Goal: Task Accomplishment & Management: Use online tool/utility

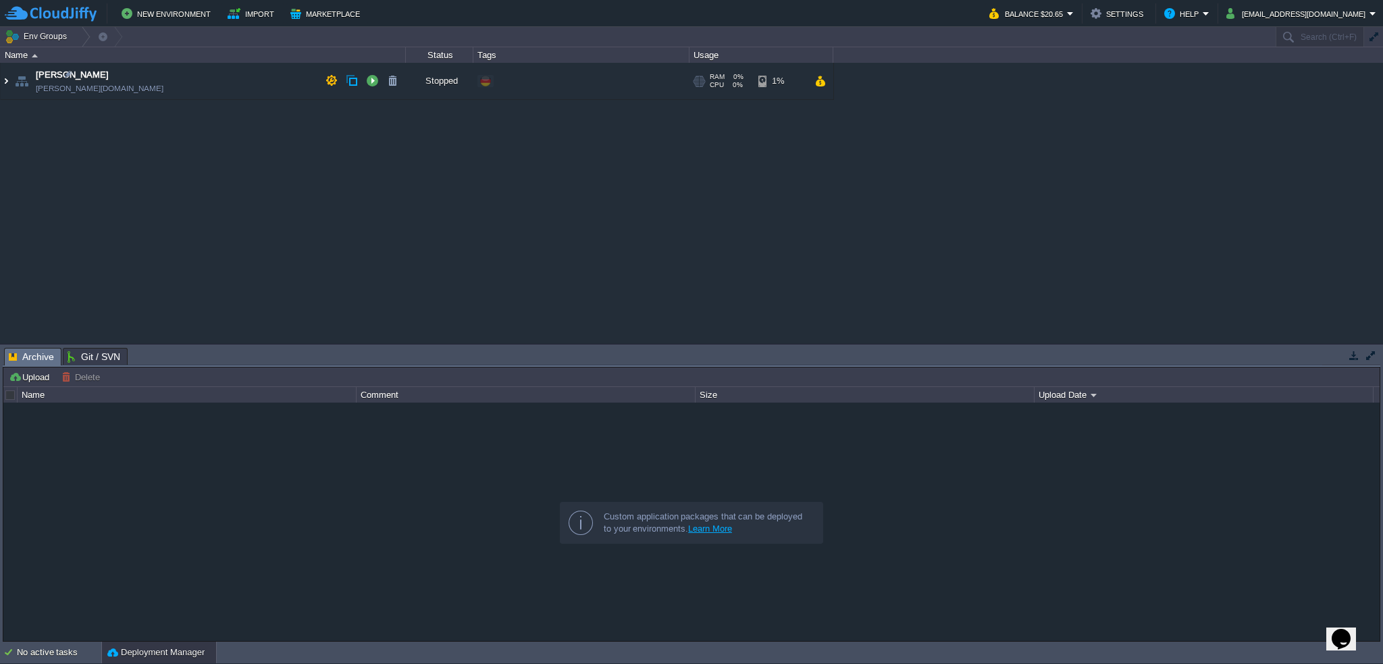
click at [8, 83] on img at bounding box center [6, 81] width 11 height 36
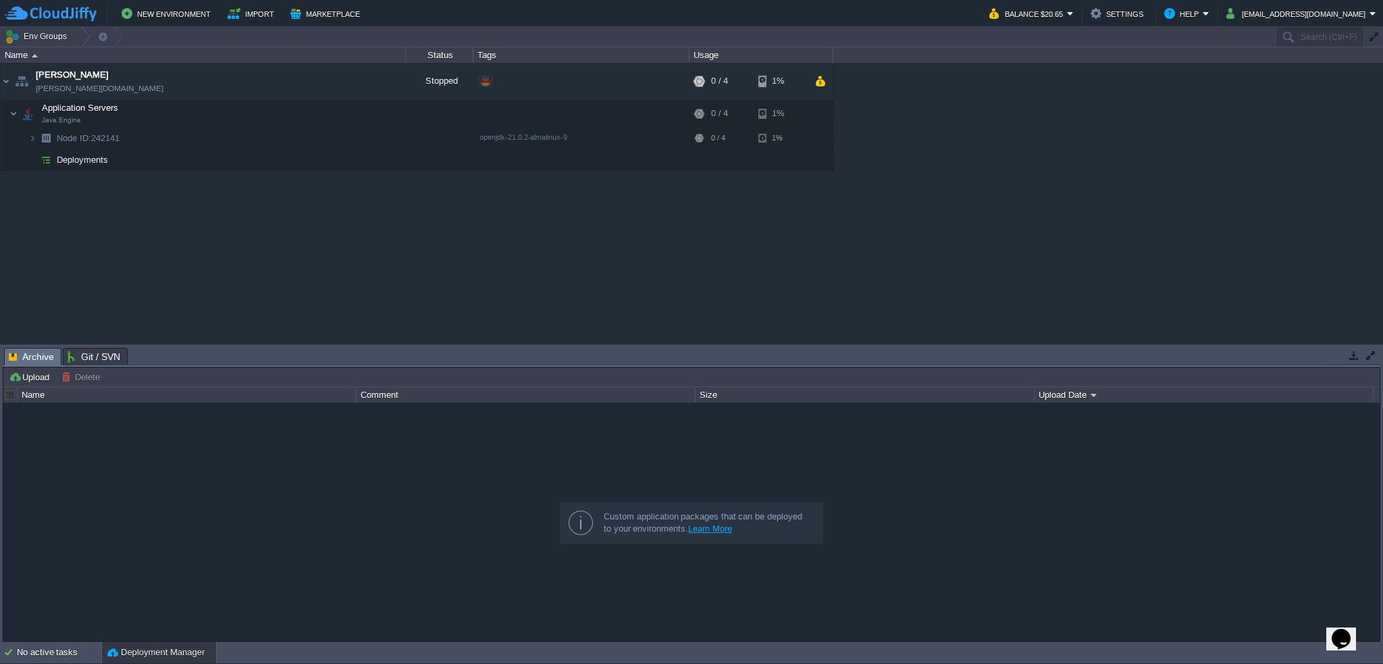
click at [129, 162] on td "Deployments" at bounding box center [203, 160] width 405 height 22
click at [96, 161] on span "Deployments" at bounding box center [82, 159] width 55 height 11
click at [330, 82] on button "button" at bounding box center [332, 81] width 12 height 12
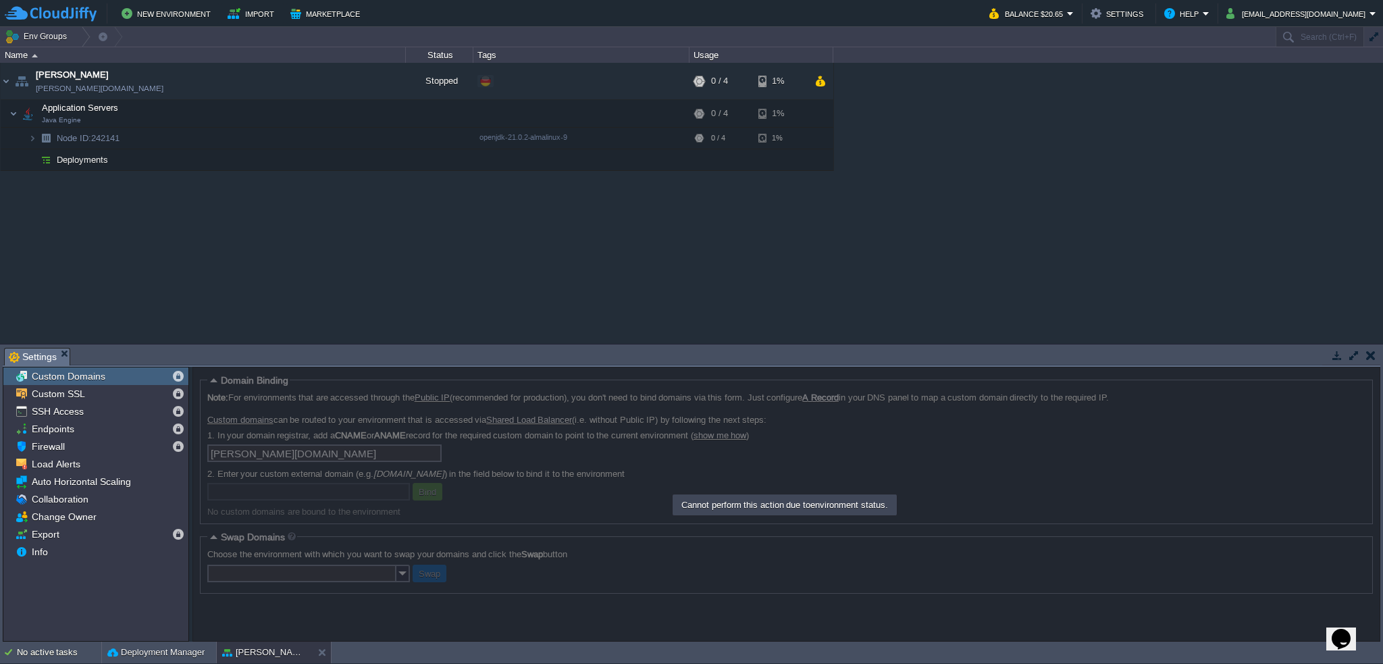
click at [495, 425] on div at bounding box center [787, 504] width 1188 height 275
click at [178, 10] on button "New Environment" at bounding box center [168, 13] width 93 height 16
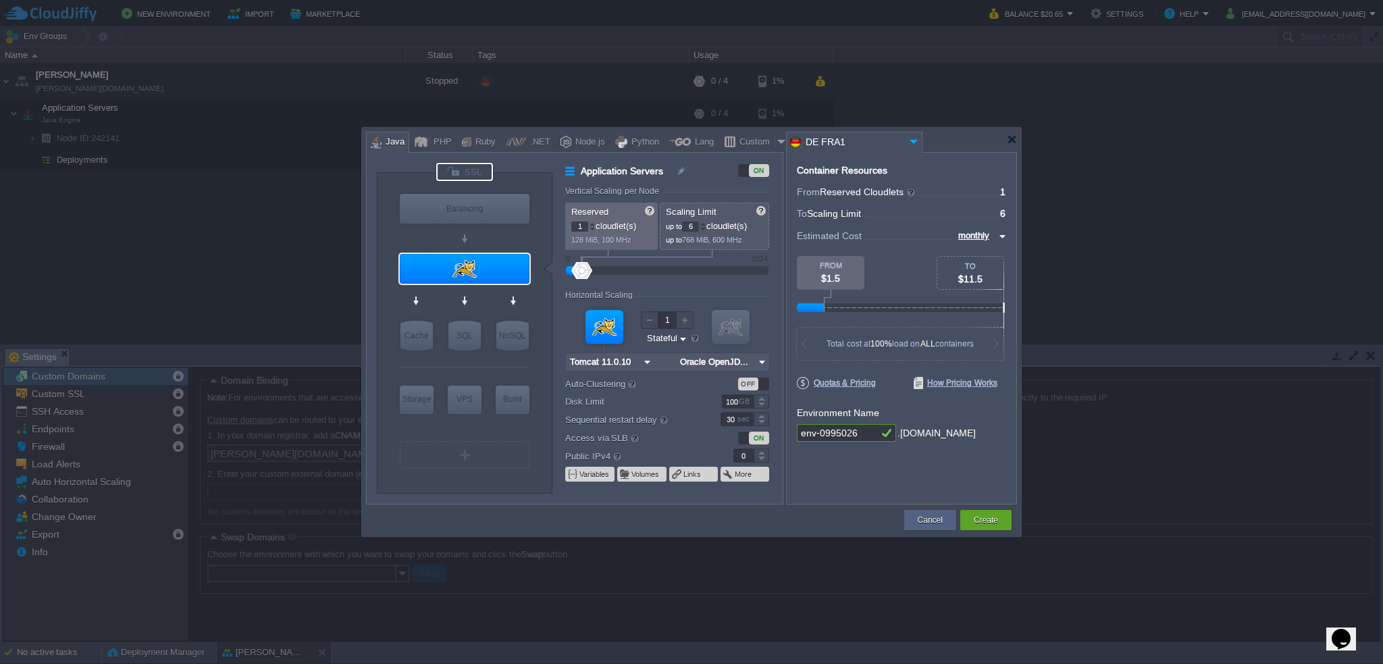
drag, startPoint x: 482, startPoint y: 167, endPoint x: 472, endPoint y: 181, distance: 17.0
click at [482, 167] on div at bounding box center [464, 172] width 57 height 18
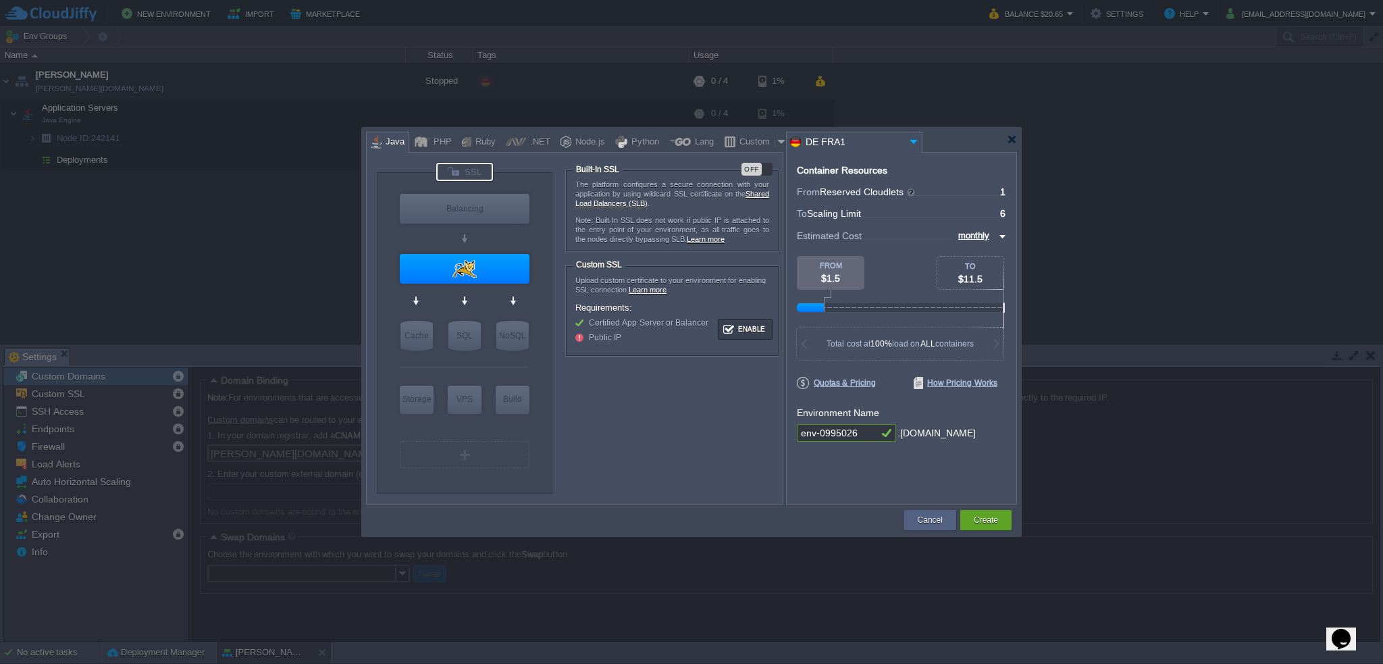
click at [767, 163] on div "OFF" at bounding box center [757, 169] width 31 height 13
type input "Tomcat 11.0.10"
click at [494, 291] on input "Tomcat 11.0.10" at bounding box center [459, 295] width 73 height 14
click at [914, 139] on img at bounding box center [914, 141] width 16 height 18
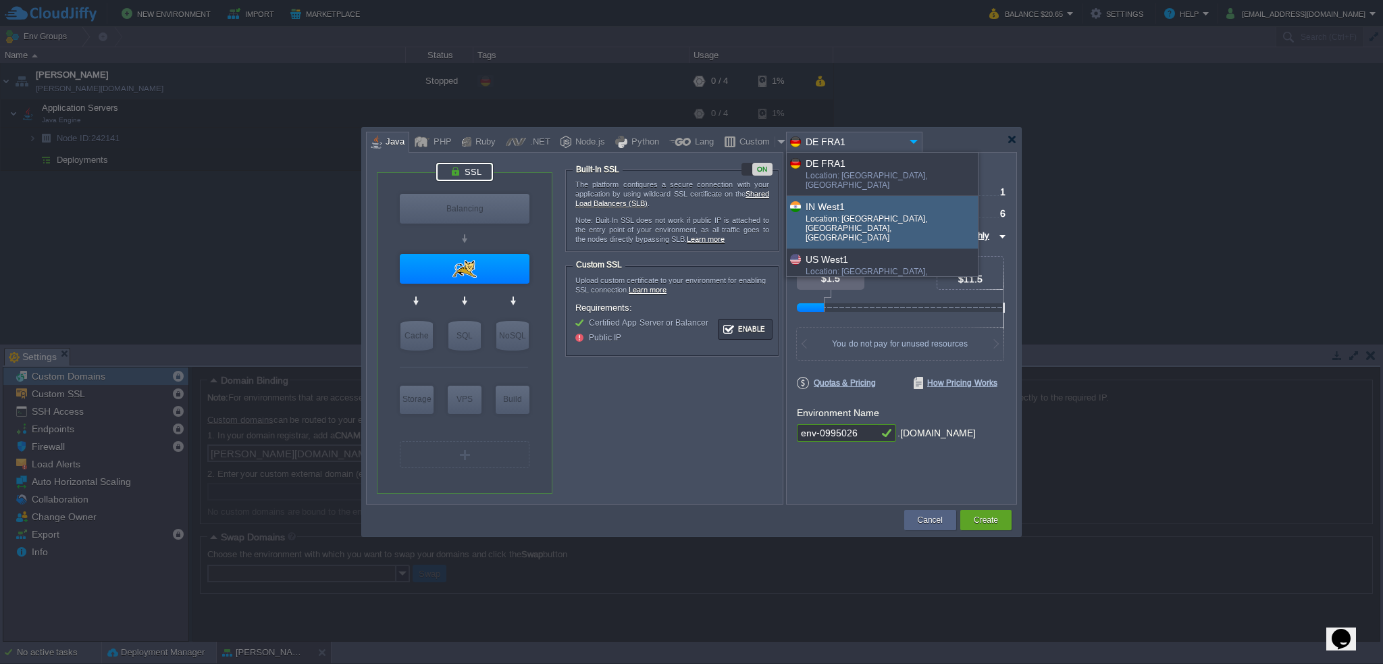
click at [879, 214] on div "Location: [GEOGRAPHIC_DATA], [GEOGRAPHIC_DATA], [GEOGRAPHIC_DATA]" at bounding box center [891, 229] width 171 height 31
type input "IN West1"
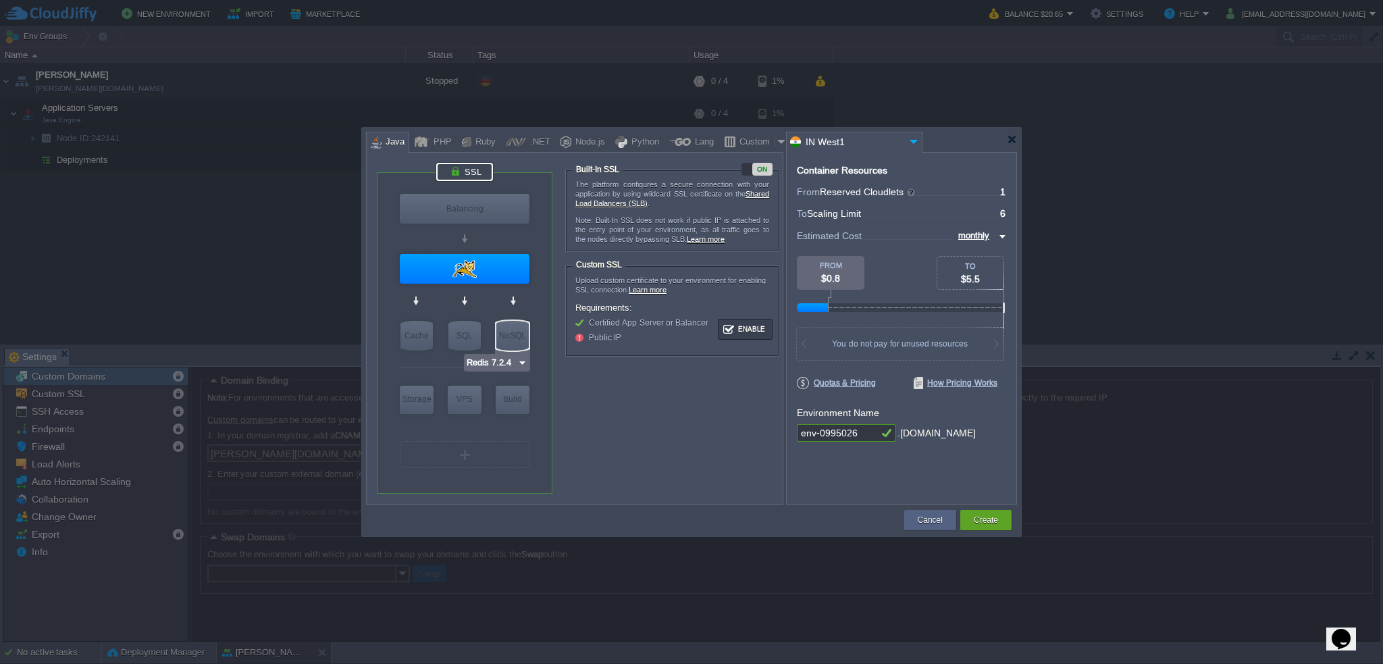
type input "Tomcat 11.0.10"
click at [501, 296] on img at bounding box center [501, 295] width 10 height 14
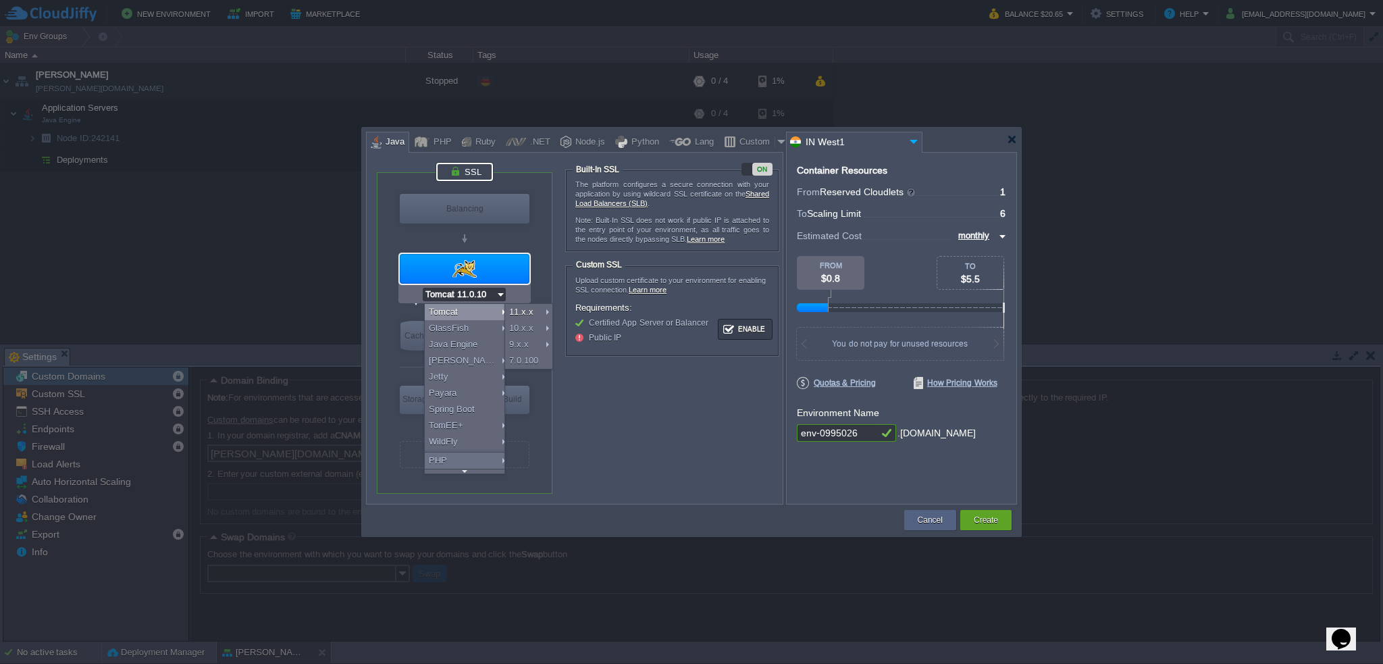
click at [838, 434] on input "env-0995026" at bounding box center [837, 433] width 81 height 18
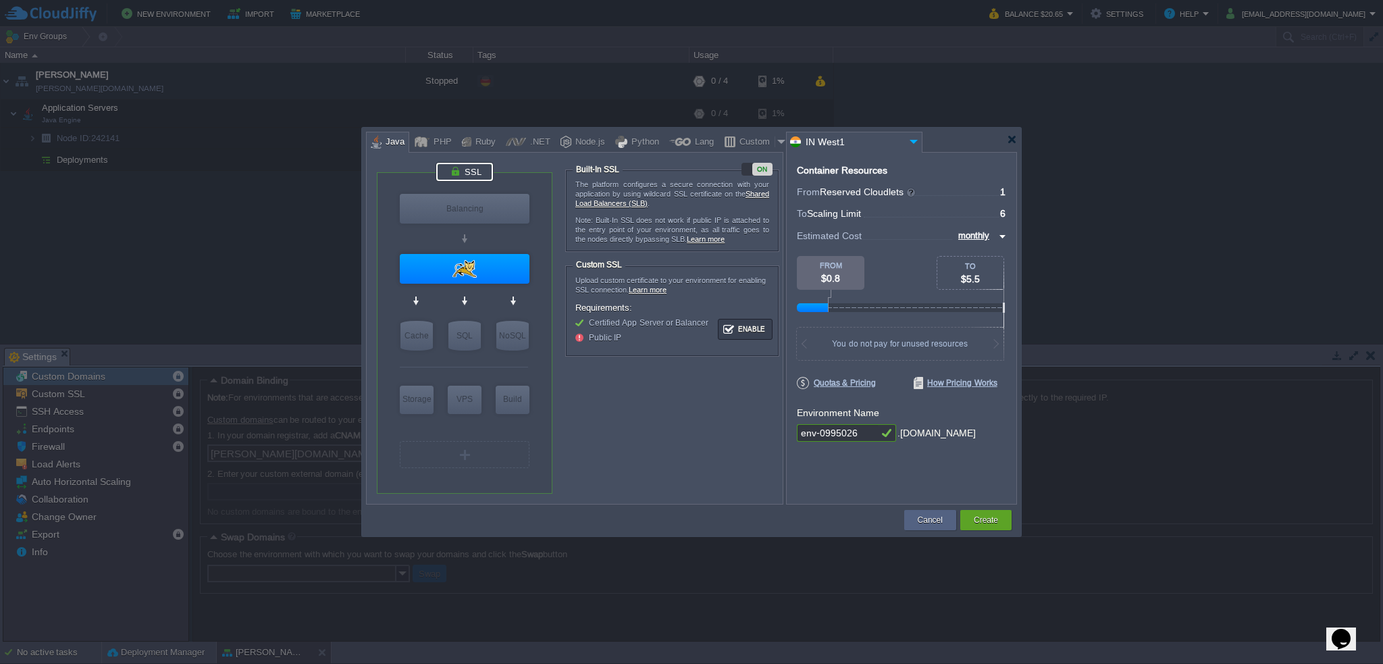
click at [861, 432] on input "env-0995026" at bounding box center [837, 433] width 81 height 18
click at [1013, 139] on div at bounding box center [1012, 139] width 10 height 10
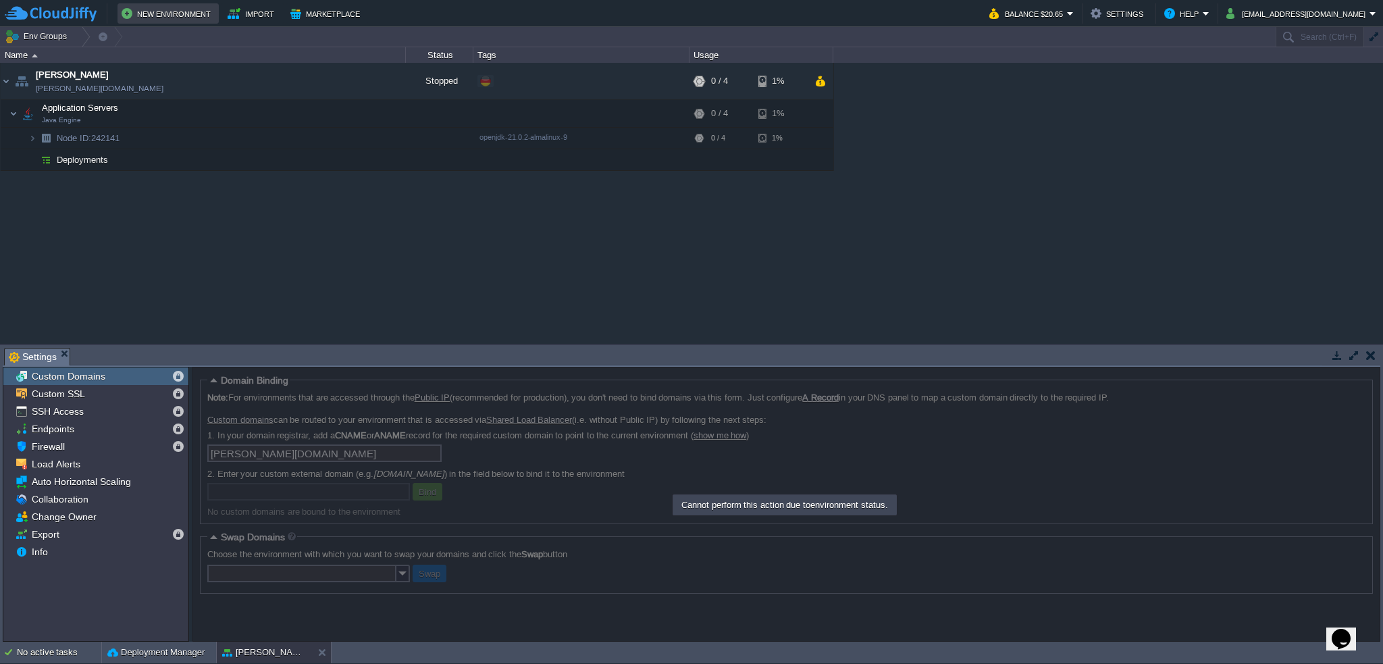
click at [170, 14] on button "New Environment" at bounding box center [168, 13] width 93 height 16
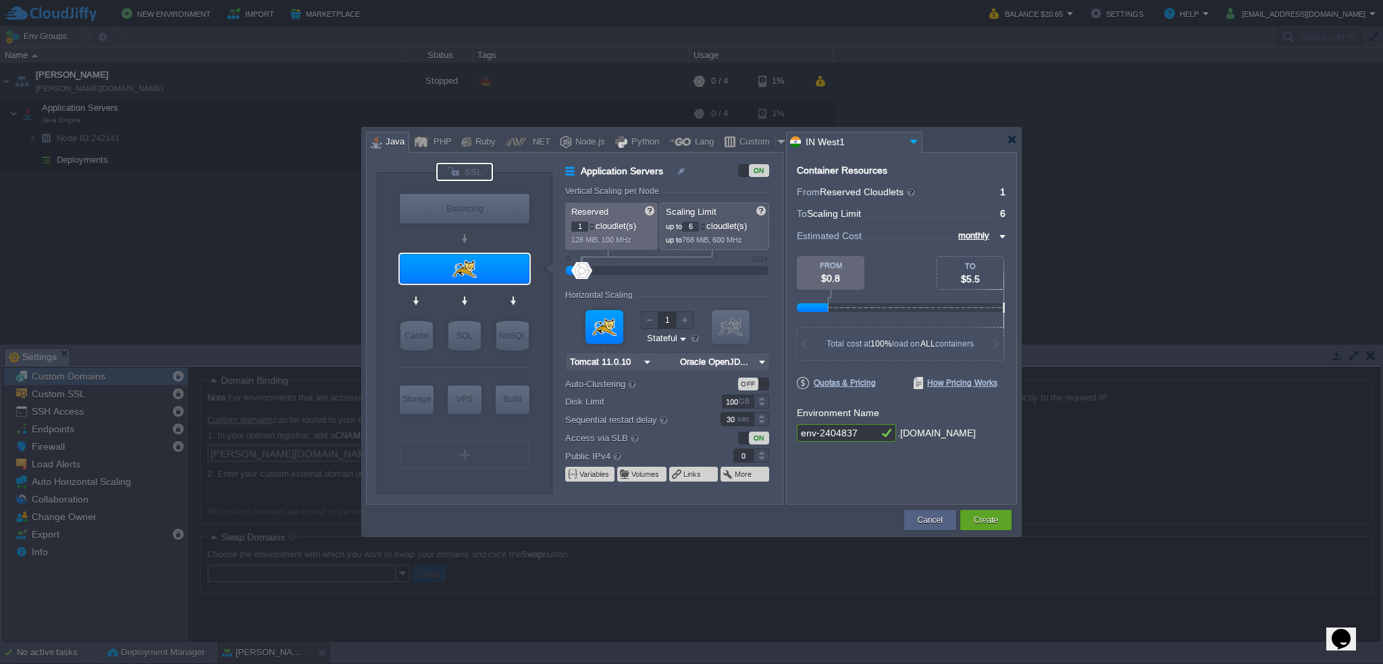
click at [486, 172] on div at bounding box center [464, 172] width 57 height 18
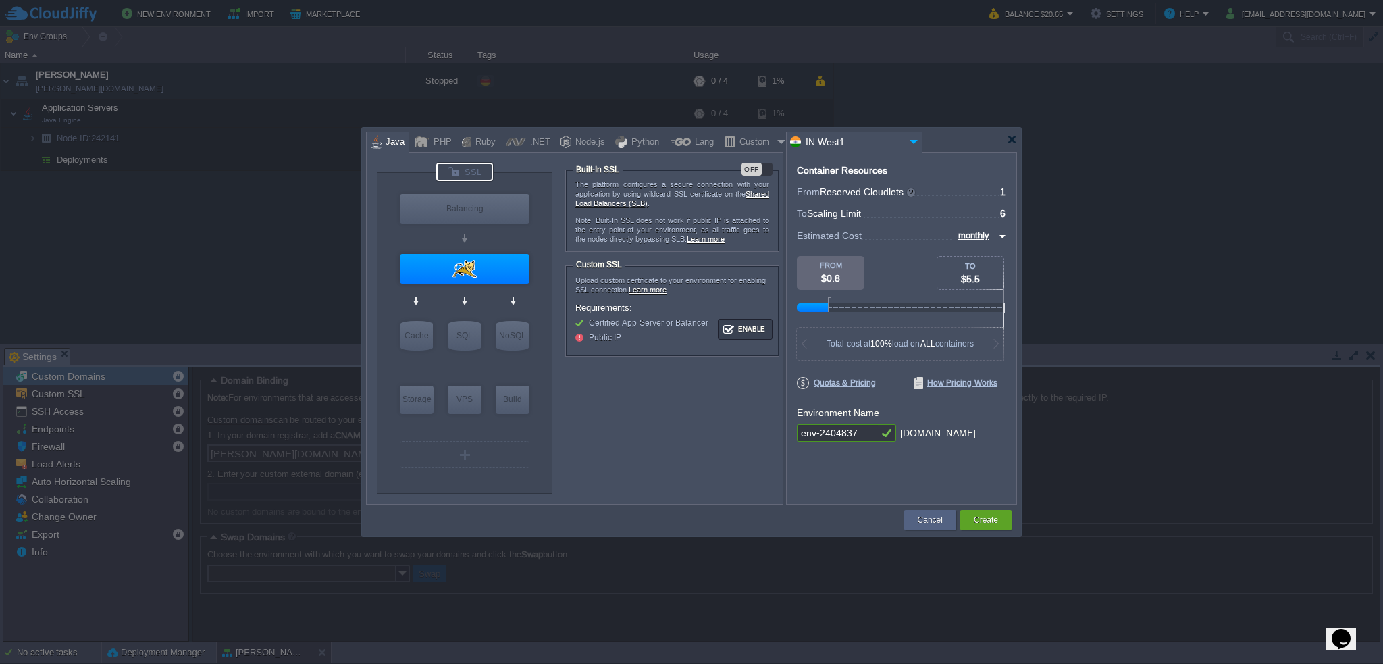
click at [769, 167] on div "OFF" at bounding box center [757, 169] width 31 height 13
click at [498, 291] on img at bounding box center [501, 295] width 10 height 14
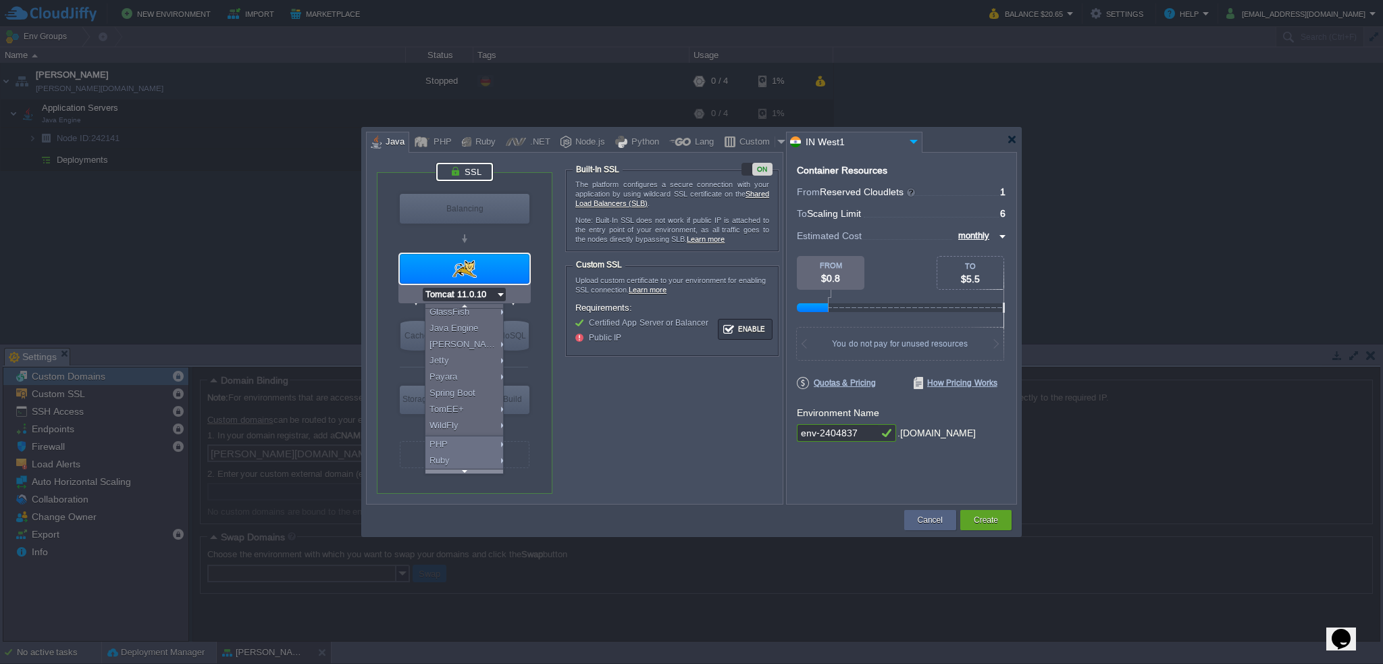
click at [461, 469] on div at bounding box center [465, 471] width 78 height 5
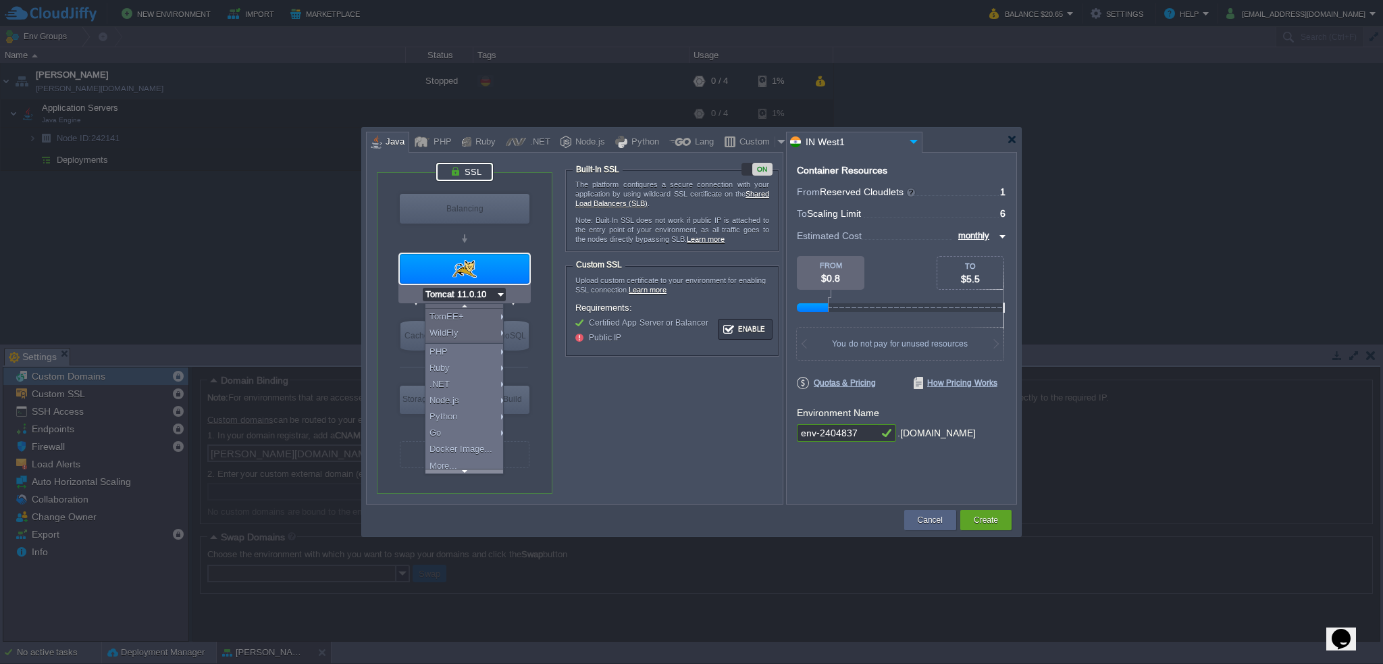
click at [462, 469] on div at bounding box center [465, 471] width 78 height 5
click at [460, 465] on div "More..." at bounding box center [467, 466] width 82 height 16
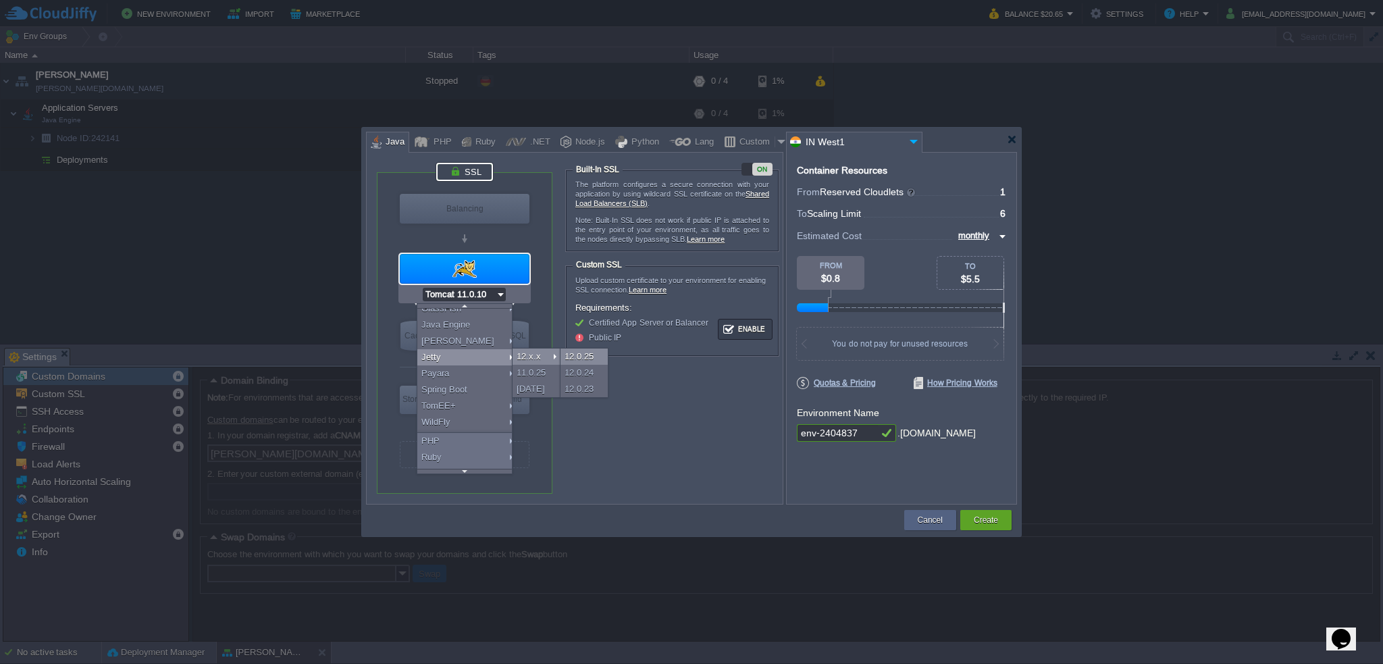
click at [582, 356] on div "12.0.25" at bounding box center [584, 357] width 47 height 16
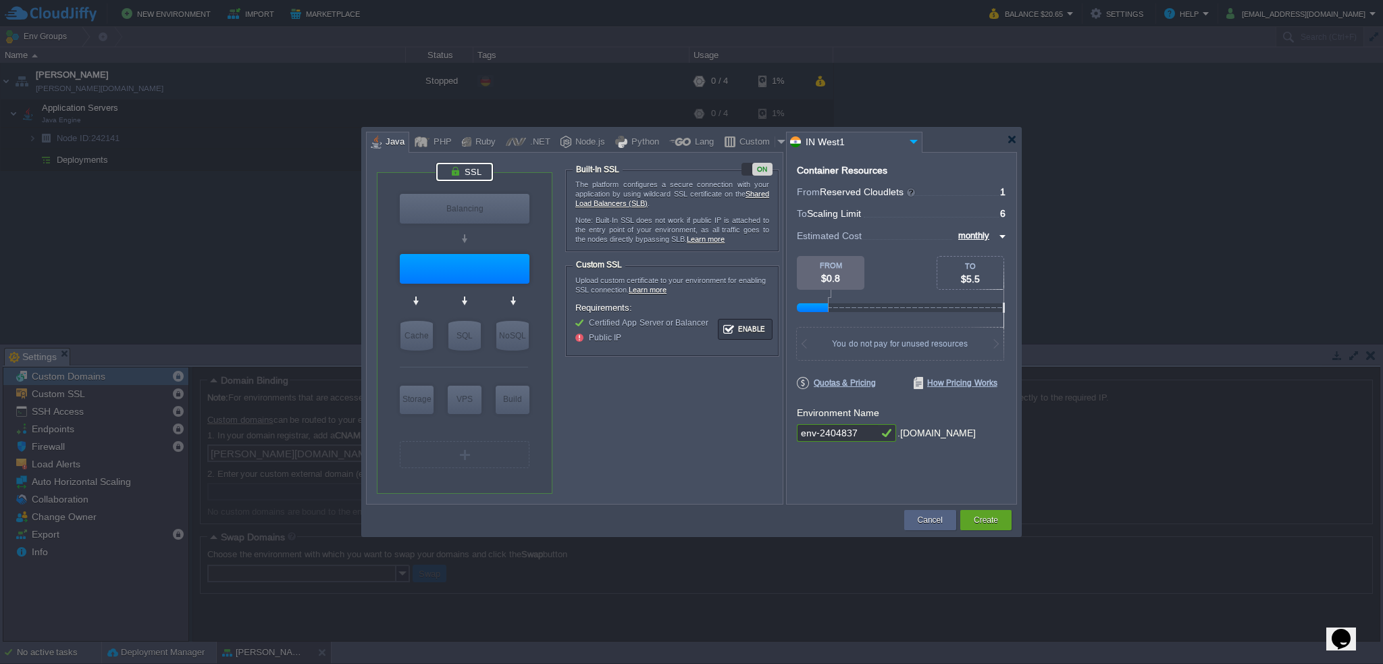
scroll to position [0, 0]
click at [490, 292] on img at bounding box center [495, 295] width 10 height 14
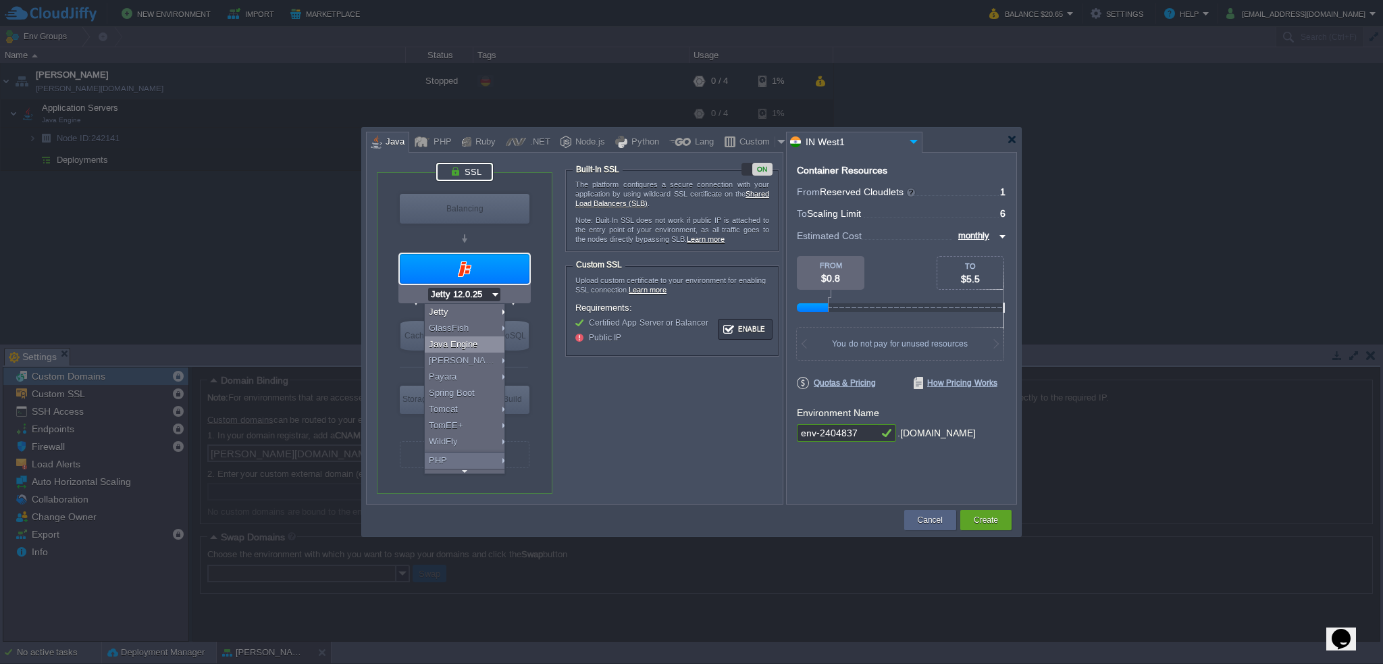
click at [458, 345] on div "Java Engine" at bounding box center [467, 344] width 84 height 16
type input "MariaDB 12.0.2"
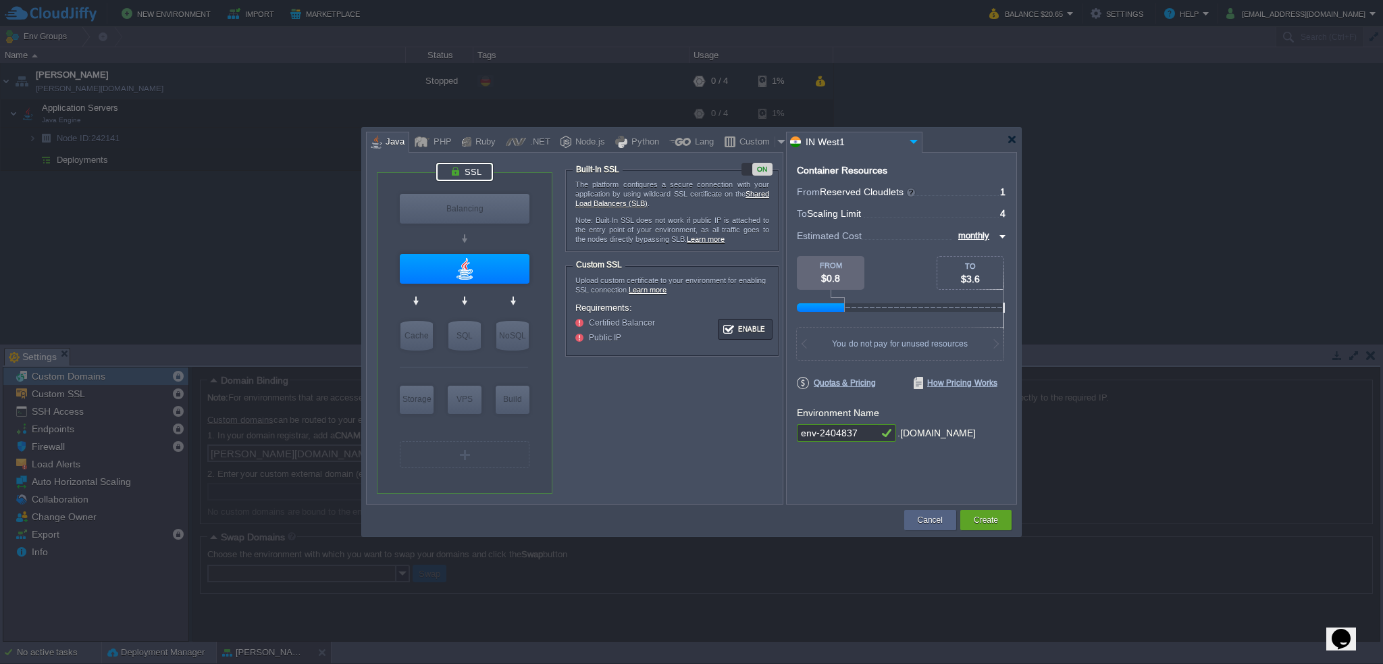
drag, startPoint x: 858, startPoint y: 432, endPoint x: 725, endPoint y: 432, distance: 132.4
click at [725, 432] on div "VM Balancing VM Application Servers VM Cache VM SQL VM NoSQL VM Storage VM VPS …" at bounding box center [691, 328] width 651 height 353
type input "tekami"
click at [913, 145] on img at bounding box center [914, 141] width 16 height 18
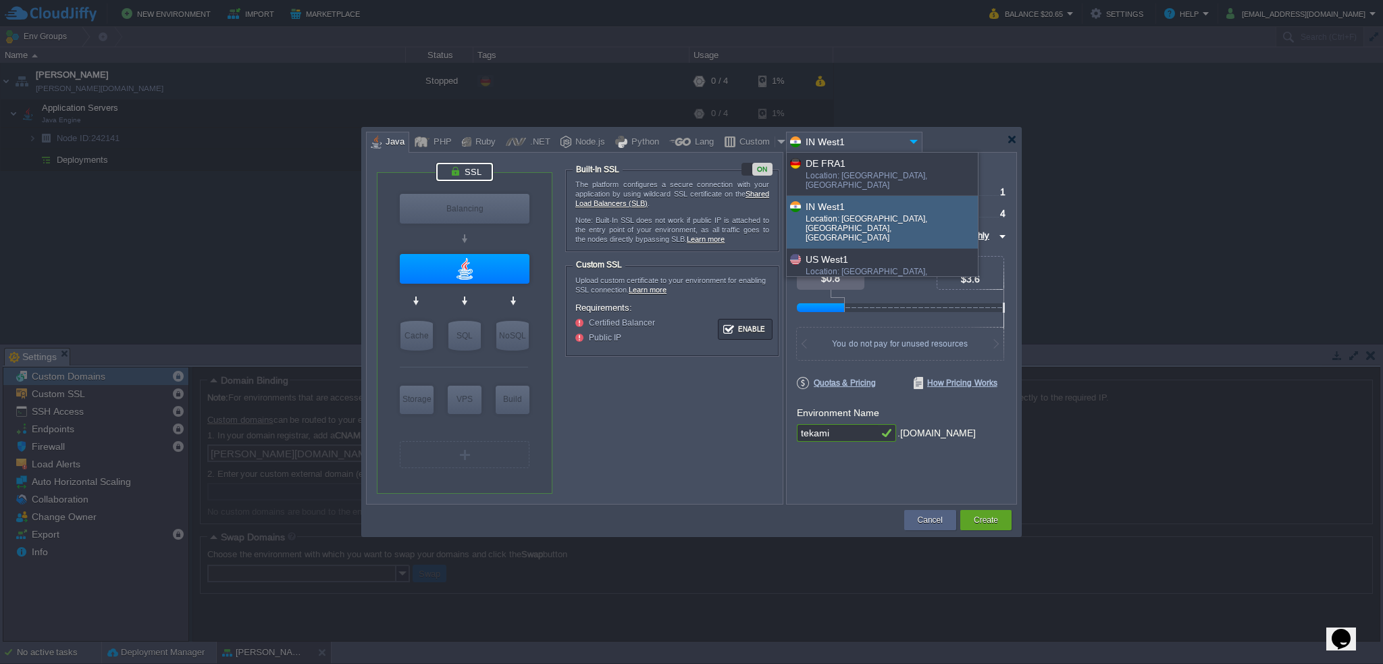
click at [913, 145] on img at bounding box center [914, 141] width 16 height 18
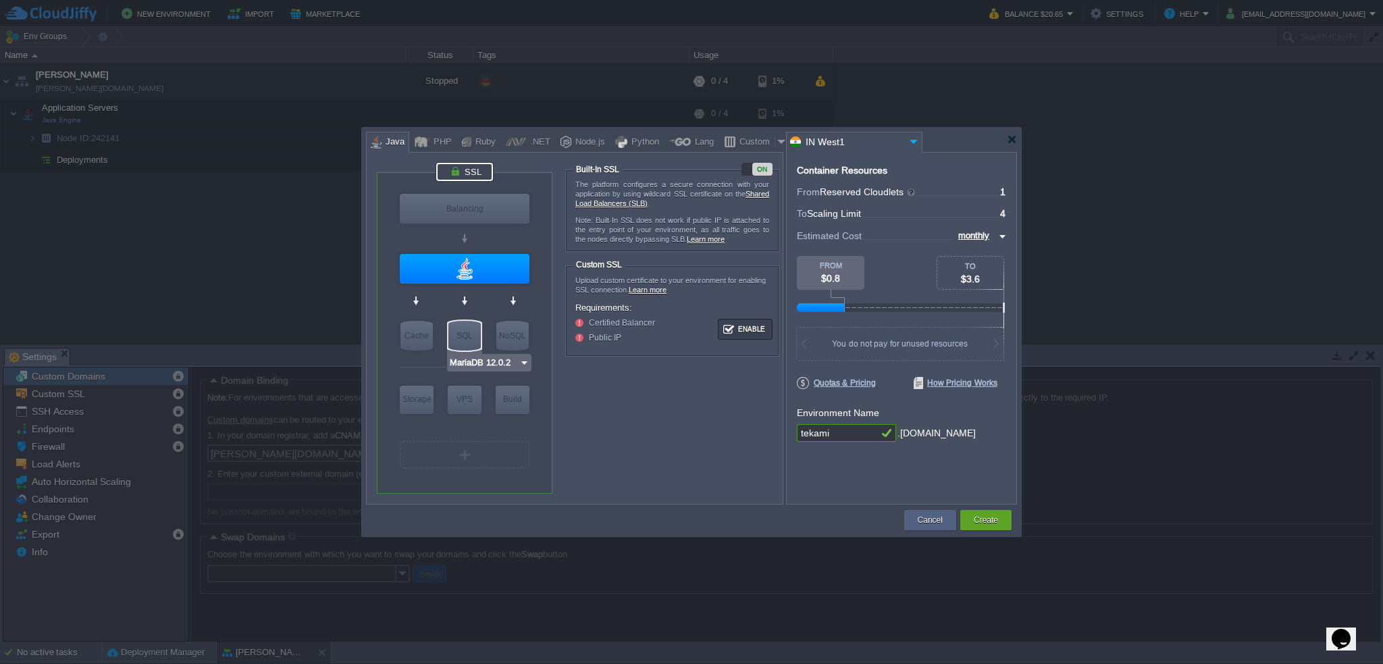
click at [523, 361] on img at bounding box center [524, 363] width 10 height 14
click at [491, 464] on div "More..." at bounding box center [489, 464] width 79 height 16
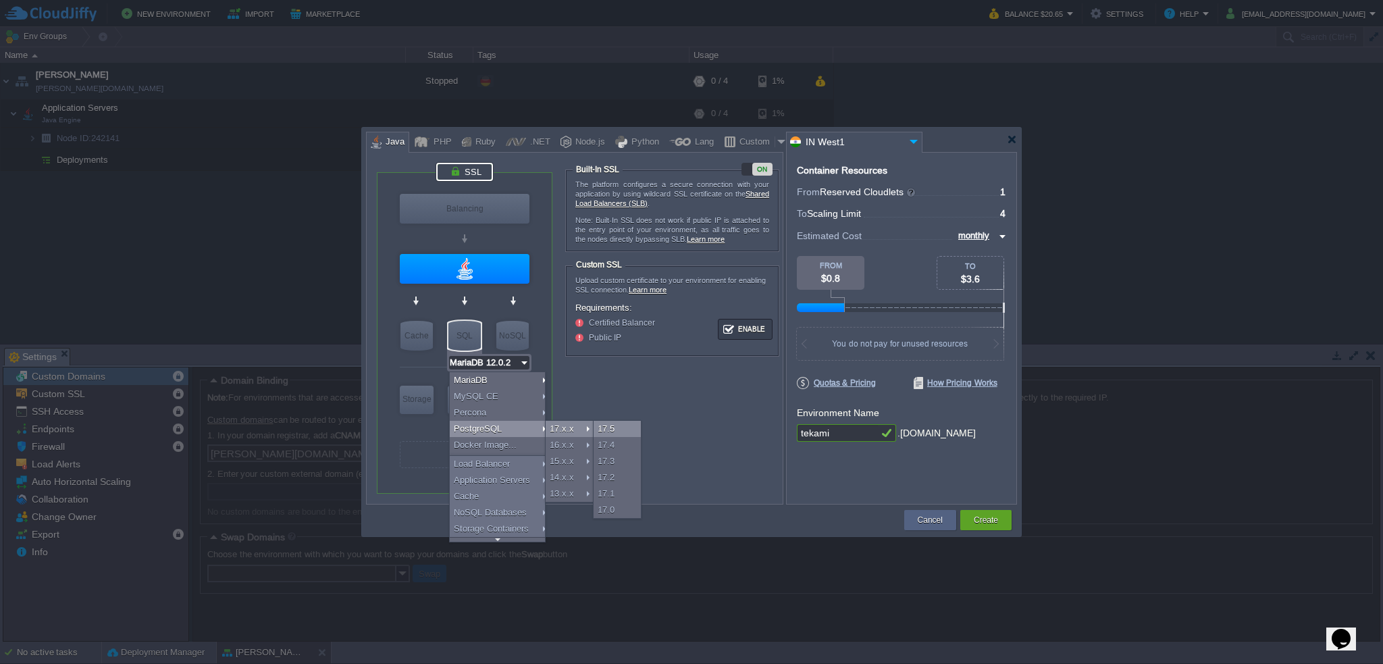
click at [612, 427] on div "17.5" at bounding box center [617, 429] width 47 height 16
type input "PostgreSQL 17.5"
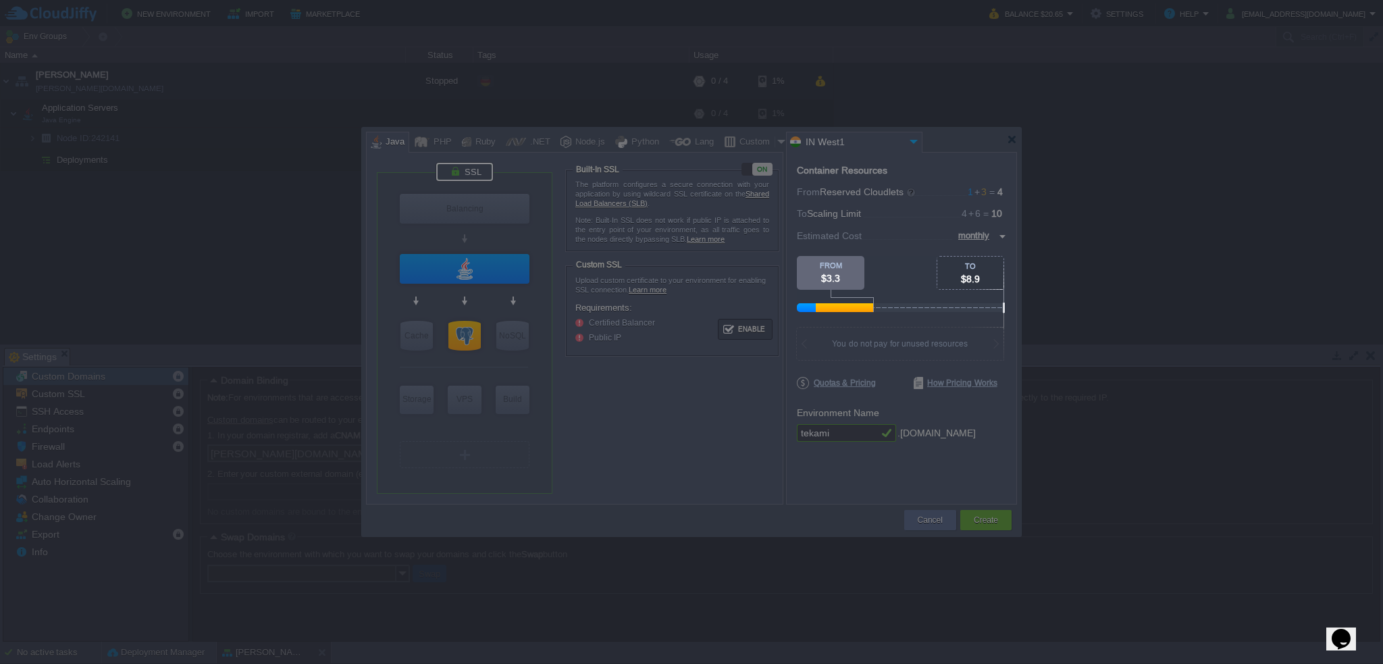
click at [718, 467] on body "New Environment Import Marketplace Bonus $0.00 Upgrade Account Balance $20.65 S…" at bounding box center [691, 332] width 1383 height 664
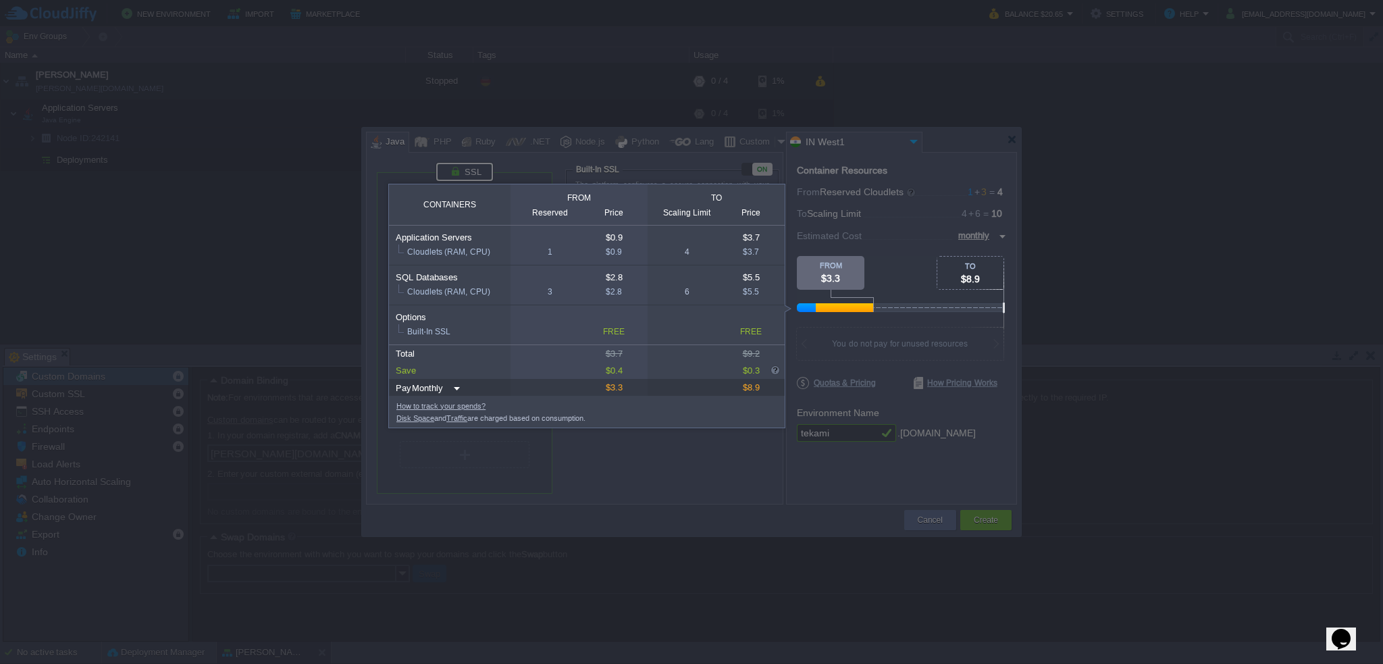
click at [694, 484] on div at bounding box center [503, 488] width 1006 height 351
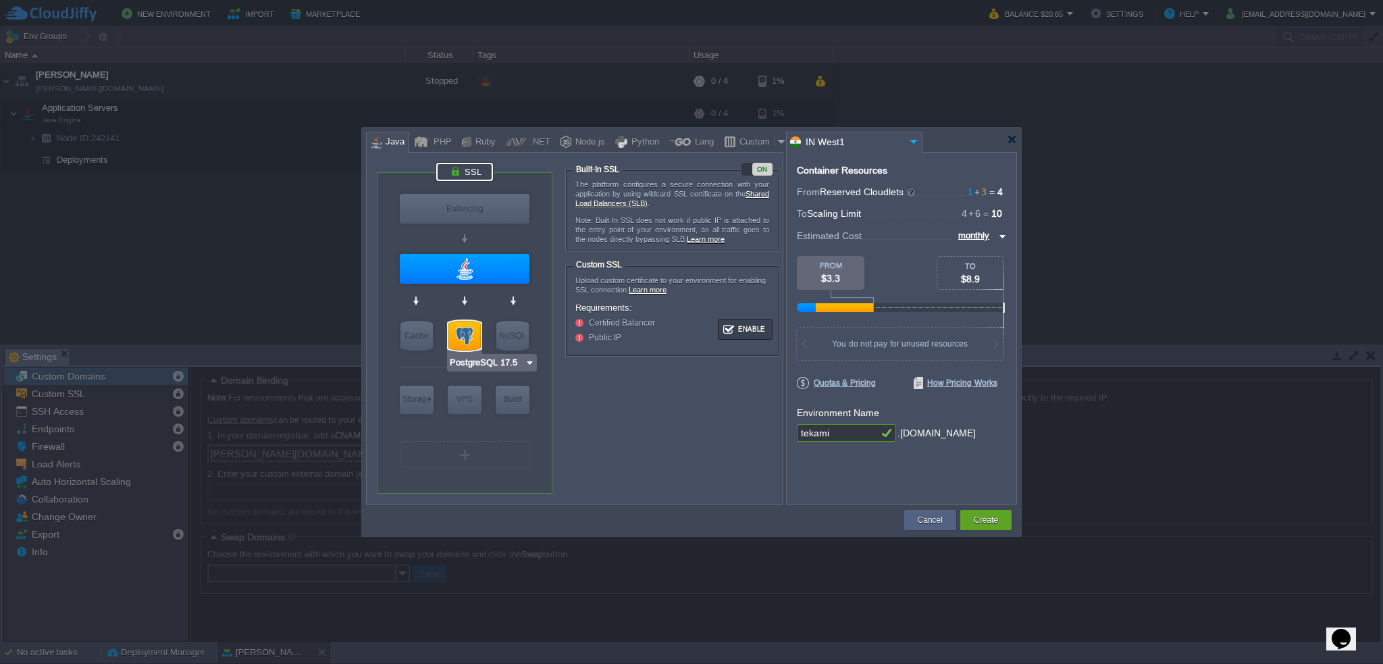
click at [461, 333] on div at bounding box center [465, 336] width 32 height 30
type input "SQL Databases"
type input "3"
type input "6"
type input "PostgreSQL 17.5"
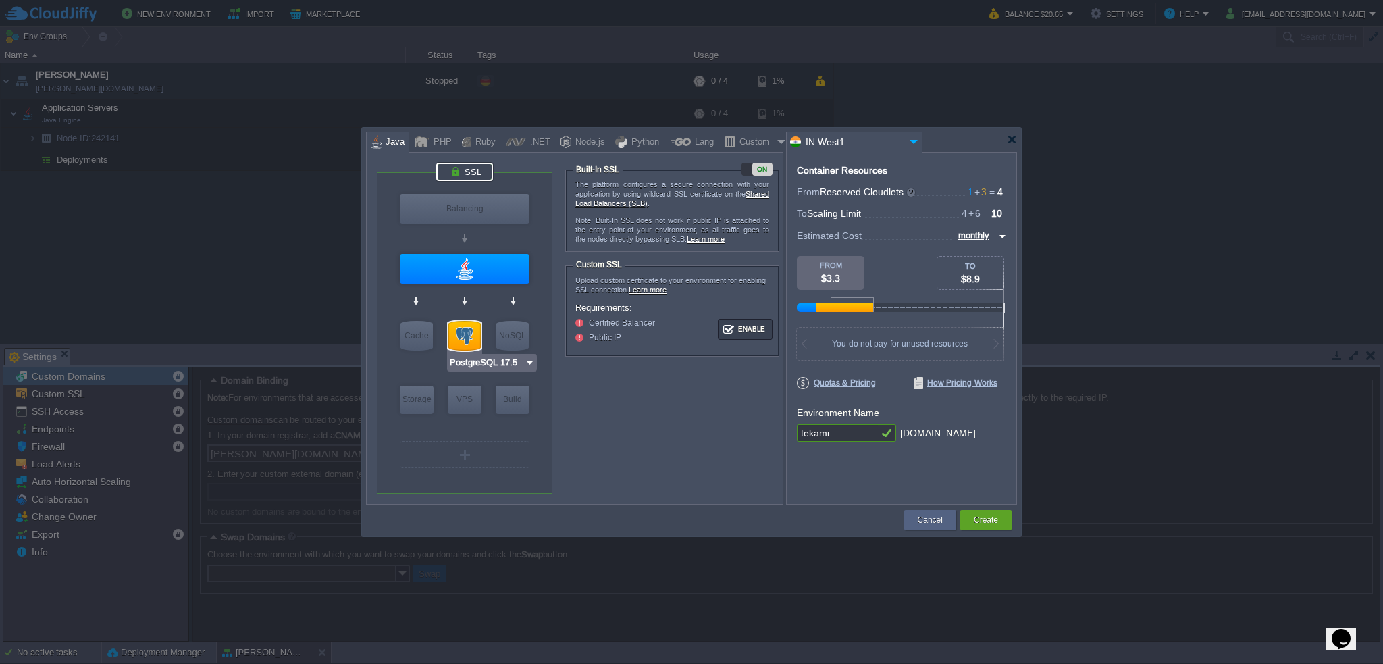
type input "17.5-almalinux-9"
type input "Stateless"
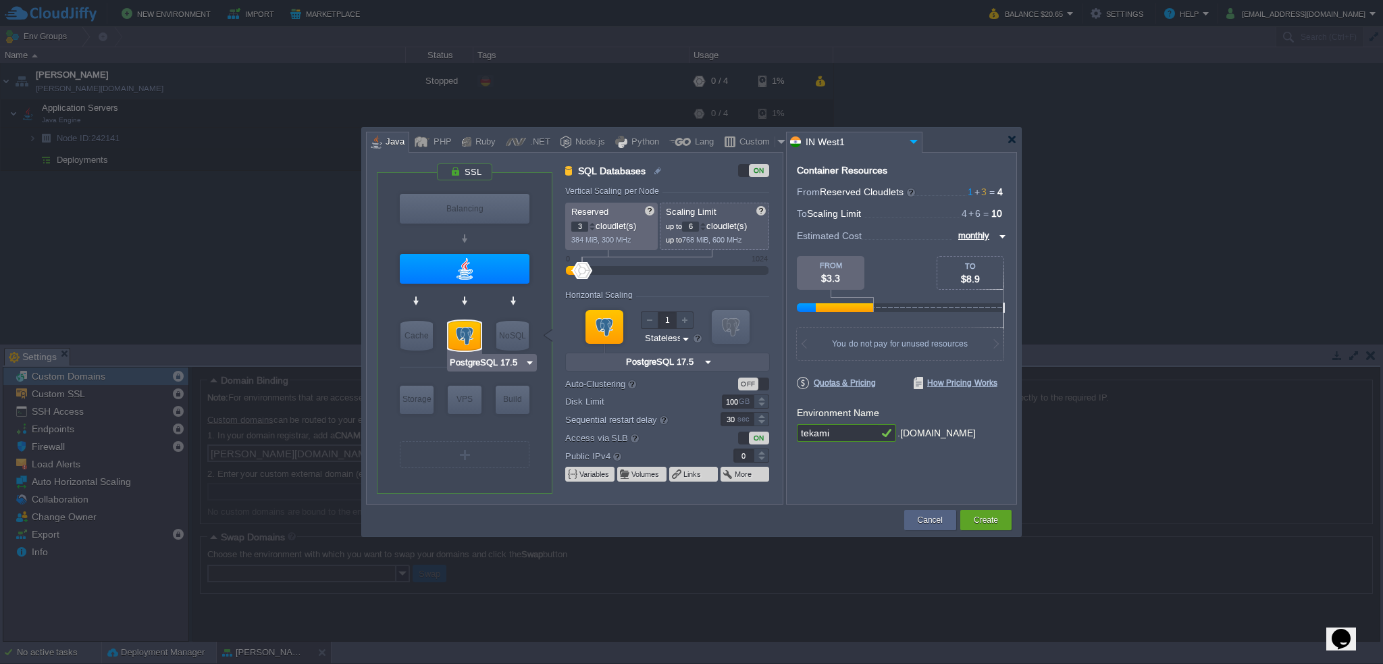
click at [461, 333] on div at bounding box center [465, 336] width 32 height 30
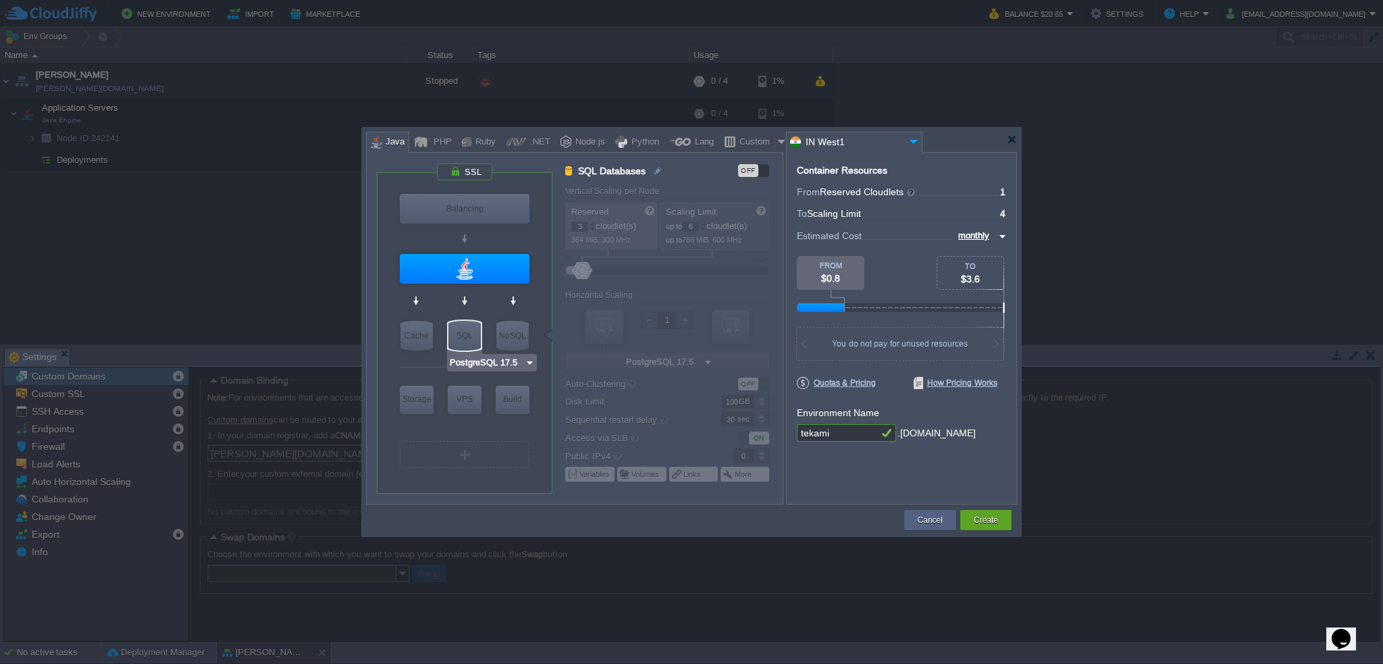
click at [461, 333] on div "SQL" at bounding box center [465, 336] width 32 height 30
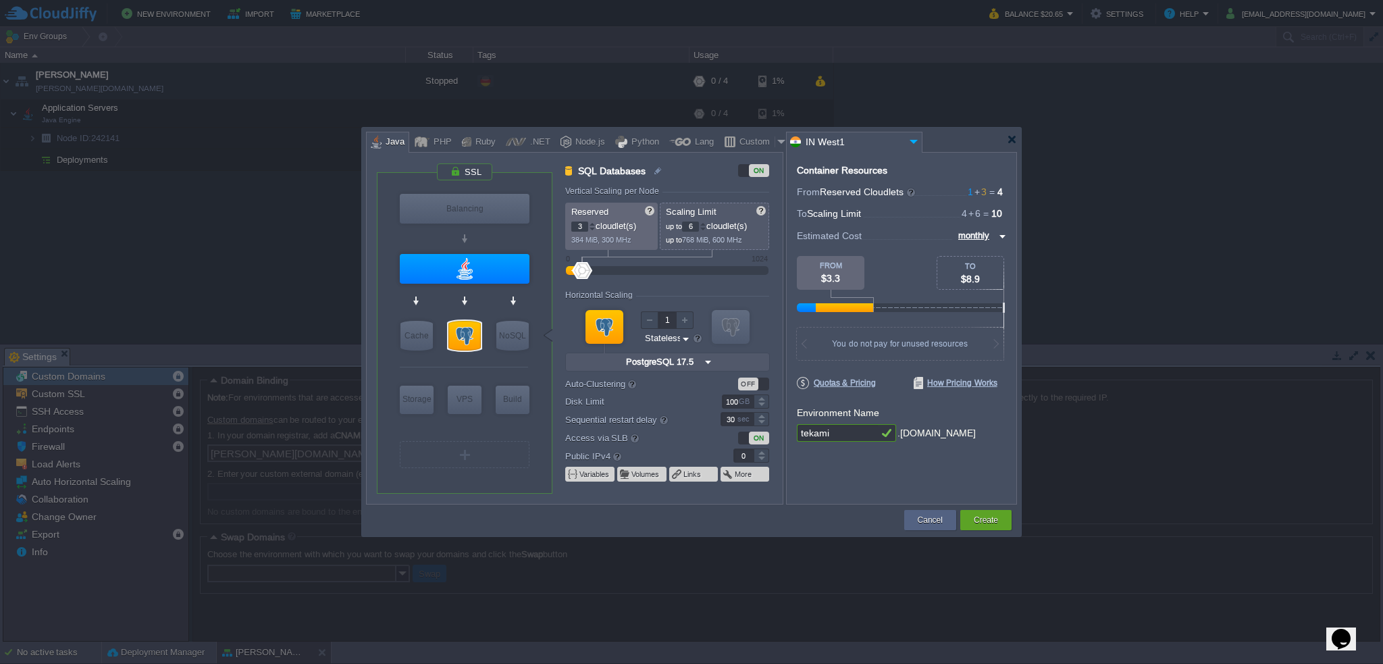
type input "PostgreSQL 17.5"
click at [466, 338] on div at bounding box center [465, 336] width 32 height 30
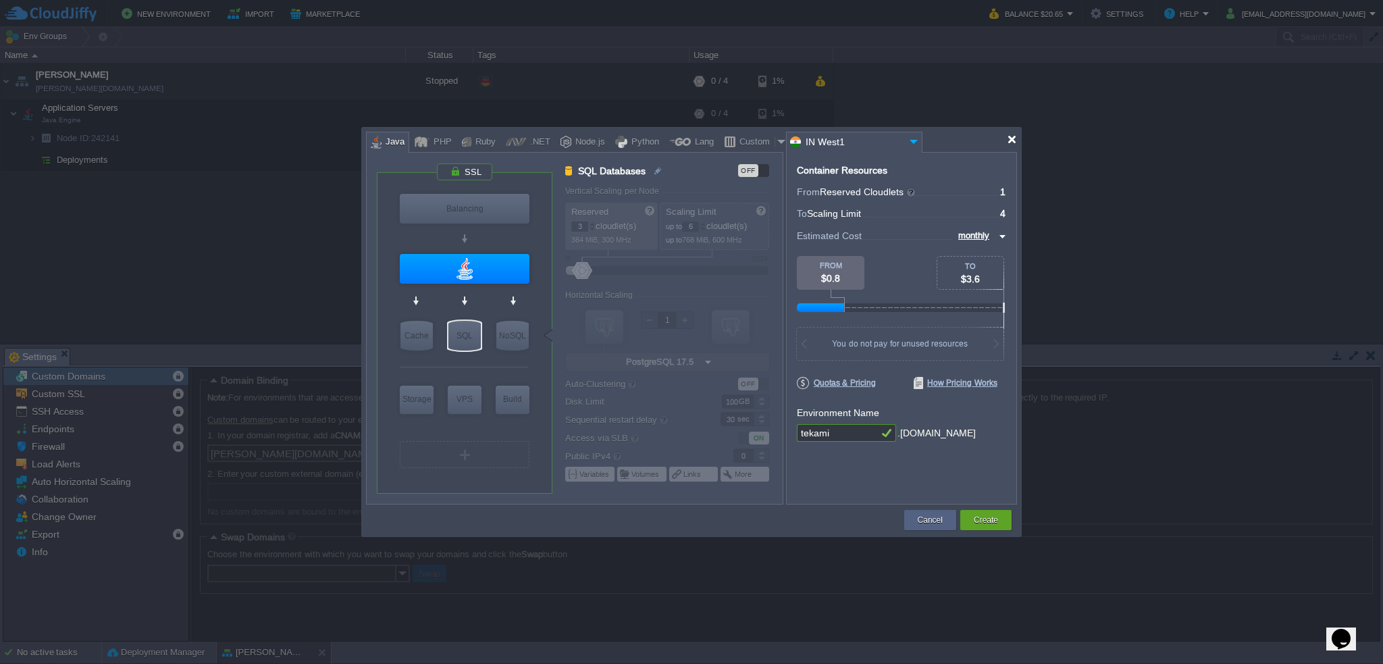
click at [1011, 140] on div at bounding box center [1012, 139] width 10 height 10
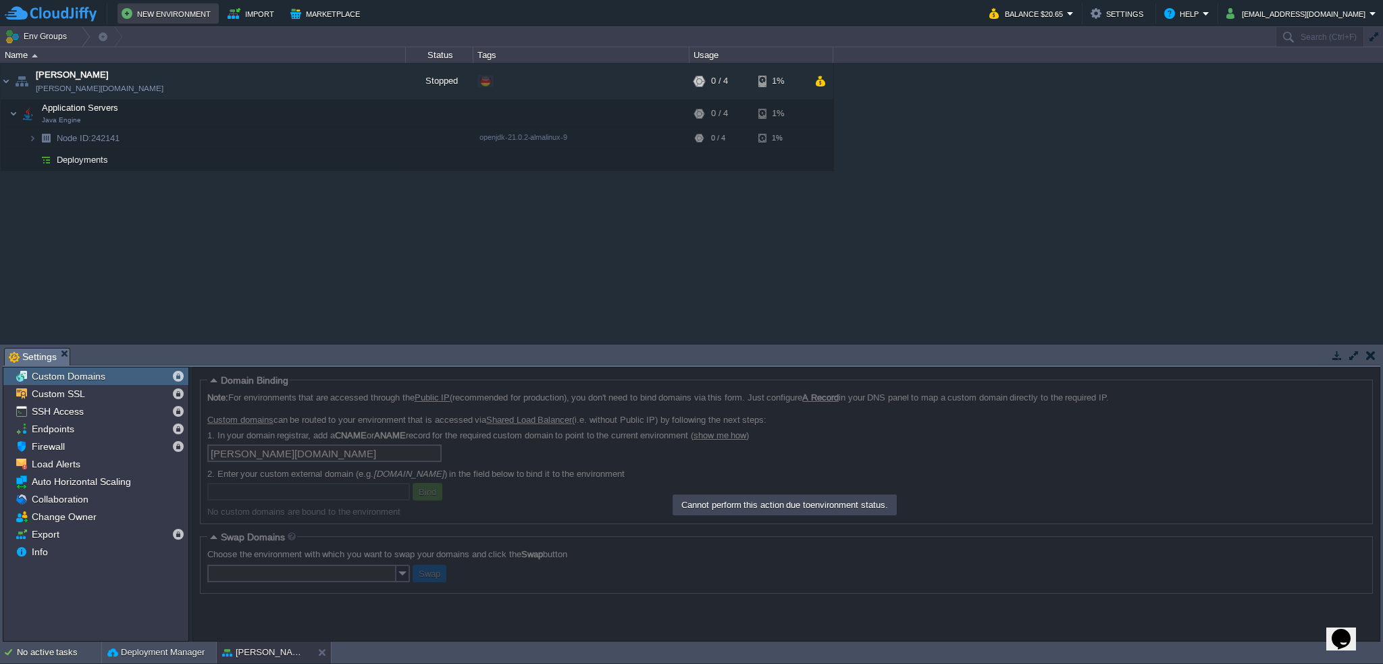
click at [162, 15] on button "New Environment" at bounding box center [168, 13] width 93 height 16
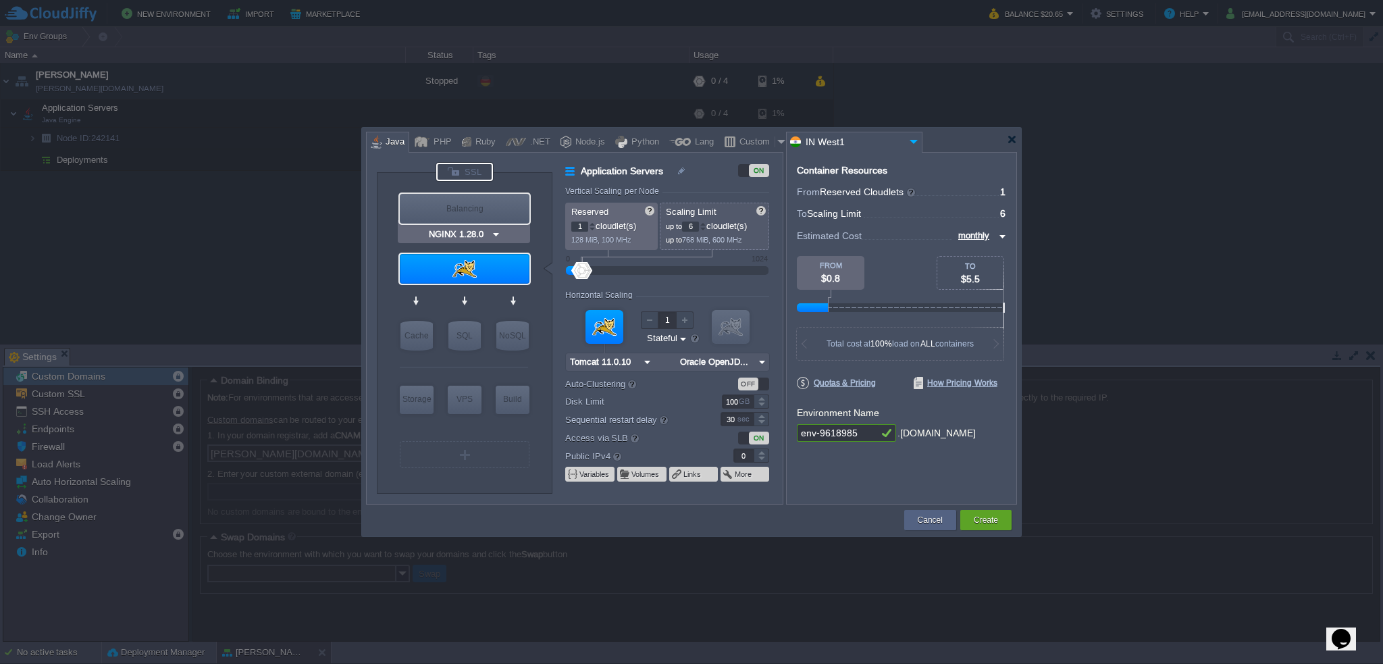
click at [467, 168] on div at bounding box center [464, 172] width 57 height 18
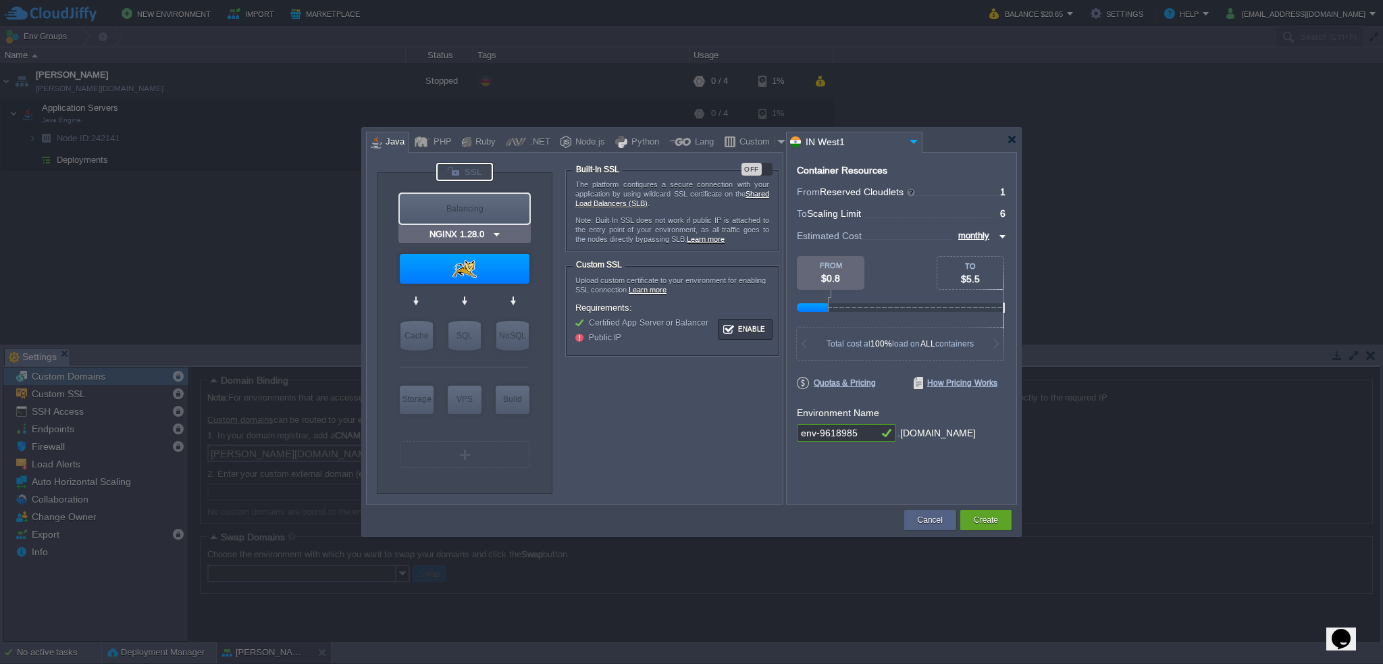
type input "Tomcat 11.0.10"
click at [759, 172] on div "OFF" at bounding box center [752, 169] width 20 height 13
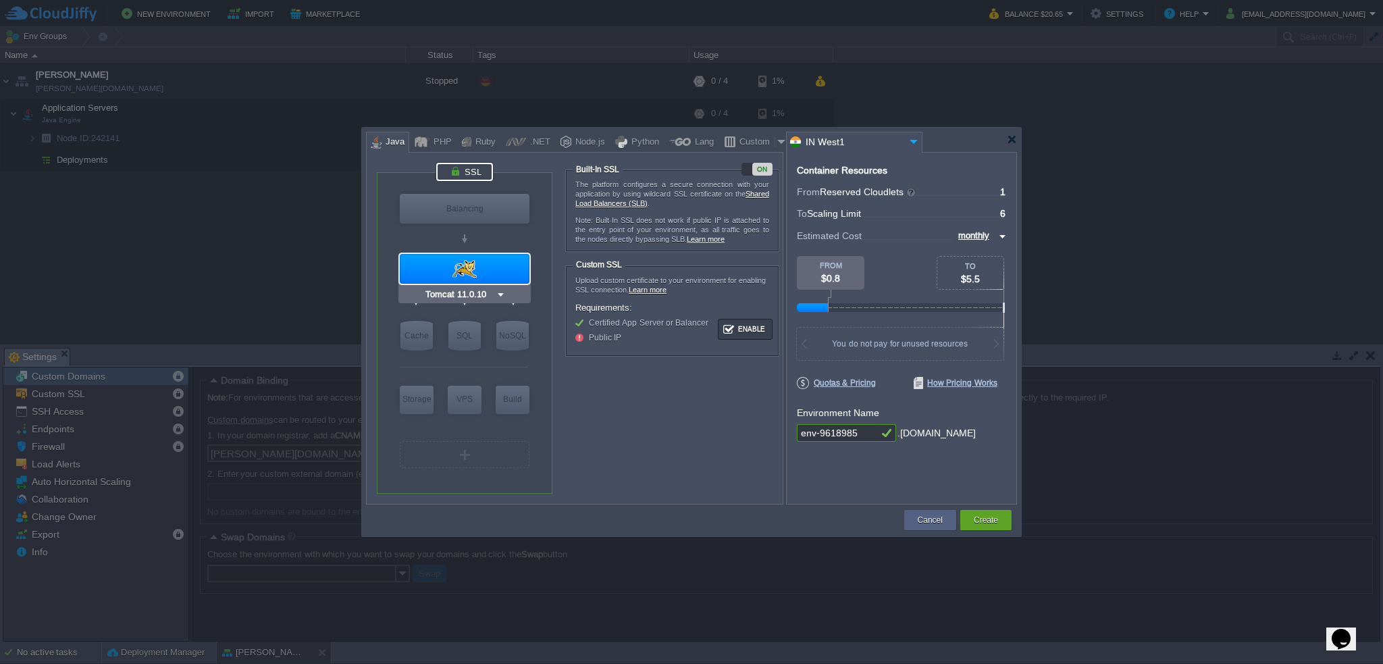
click at [501, 294] on img at bounding box center [501, 295] width 10 height 14
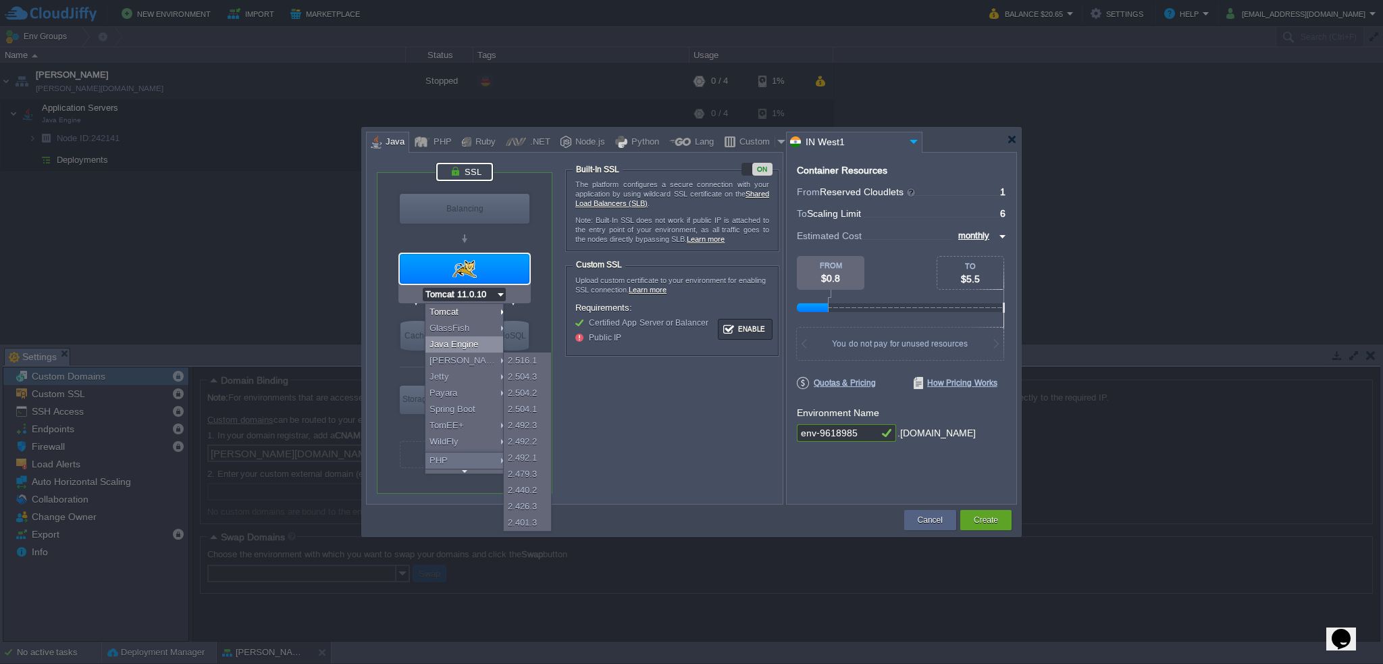
click at [482, 342] on div "Java Engine" at bounding box center [467, 344] width 82 height 16
type input "4"
type input "Java Engine"
type input "Oracle OpenJDK 24"
type input "Java Engine"
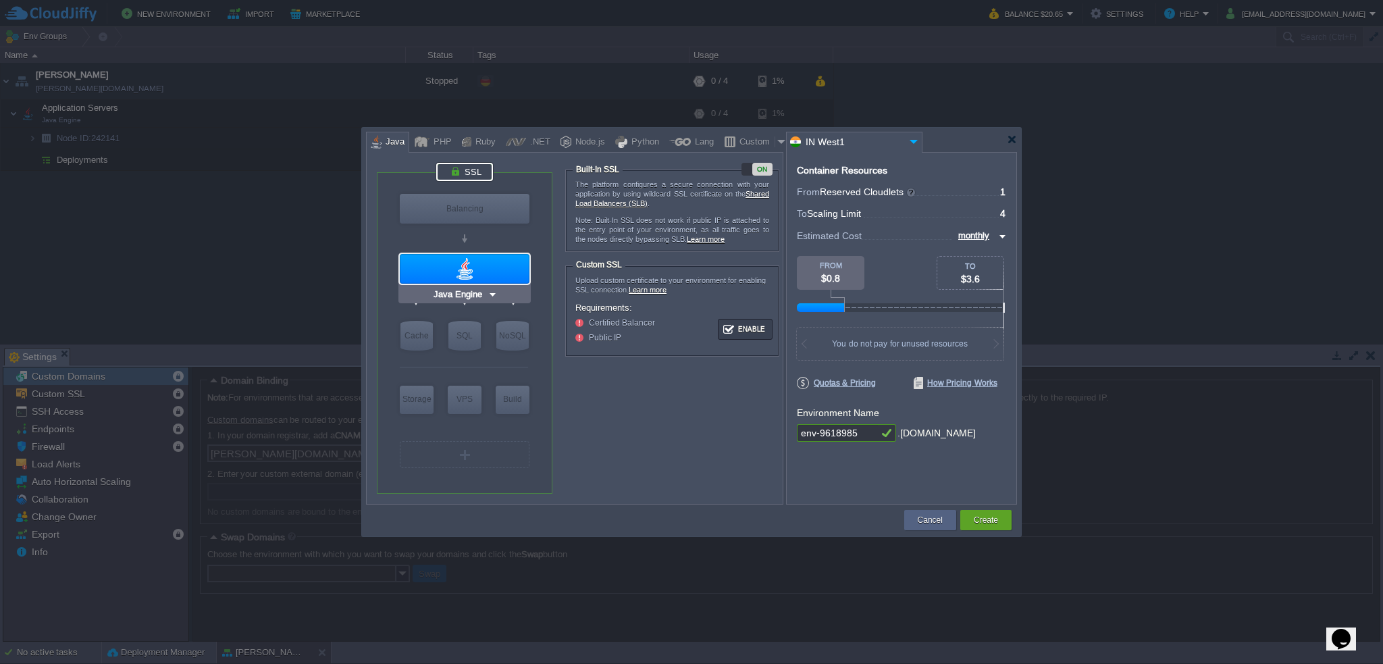
click at [494, 276] on div at bounding box center [465, 269] width 130 height 30
type input "Oracle OpenJD..."
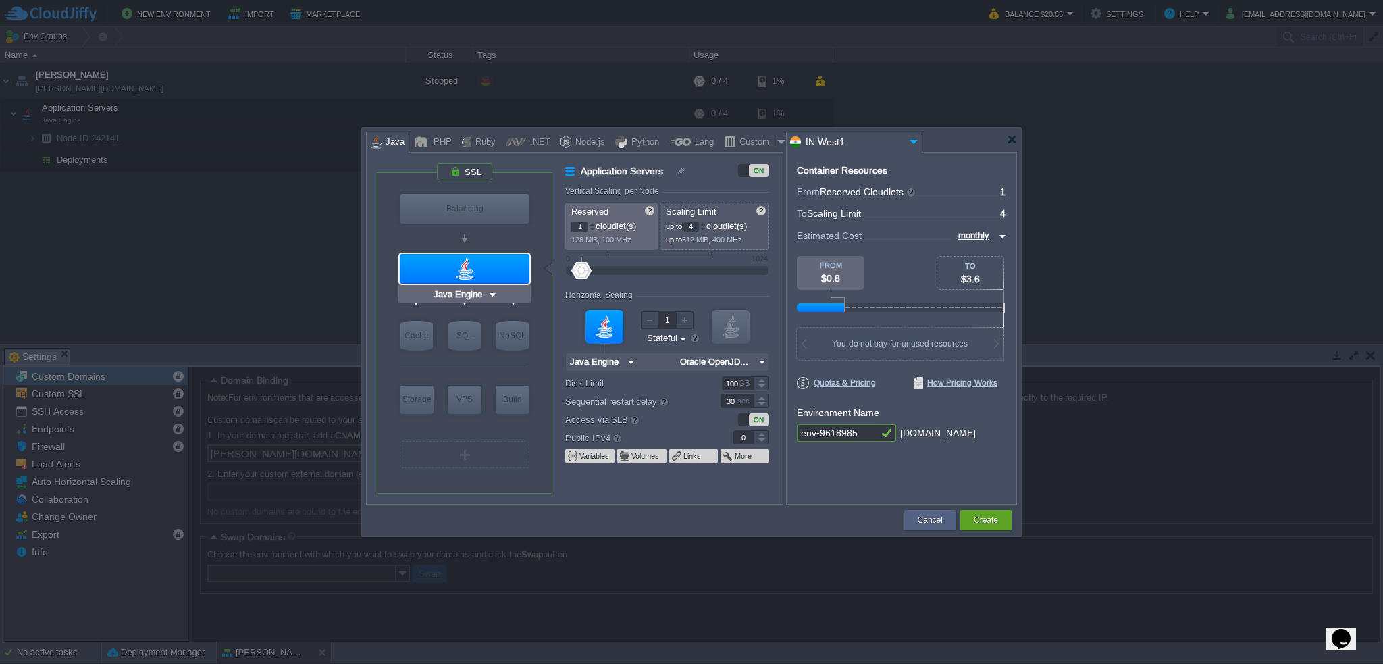
click at [472, 256] on div at bounding box center [465, 269] width 130 height 30
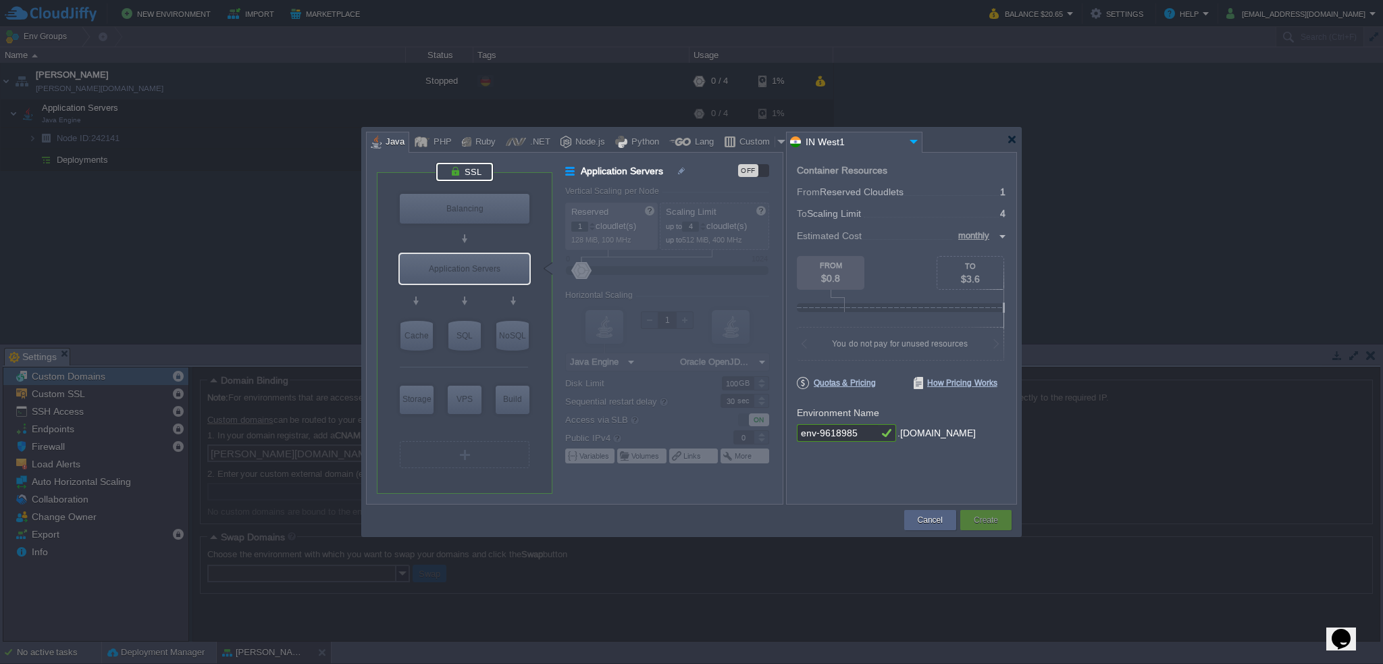
click at [470, 168] on div at bounding box center [464, 172] width 57 height 18
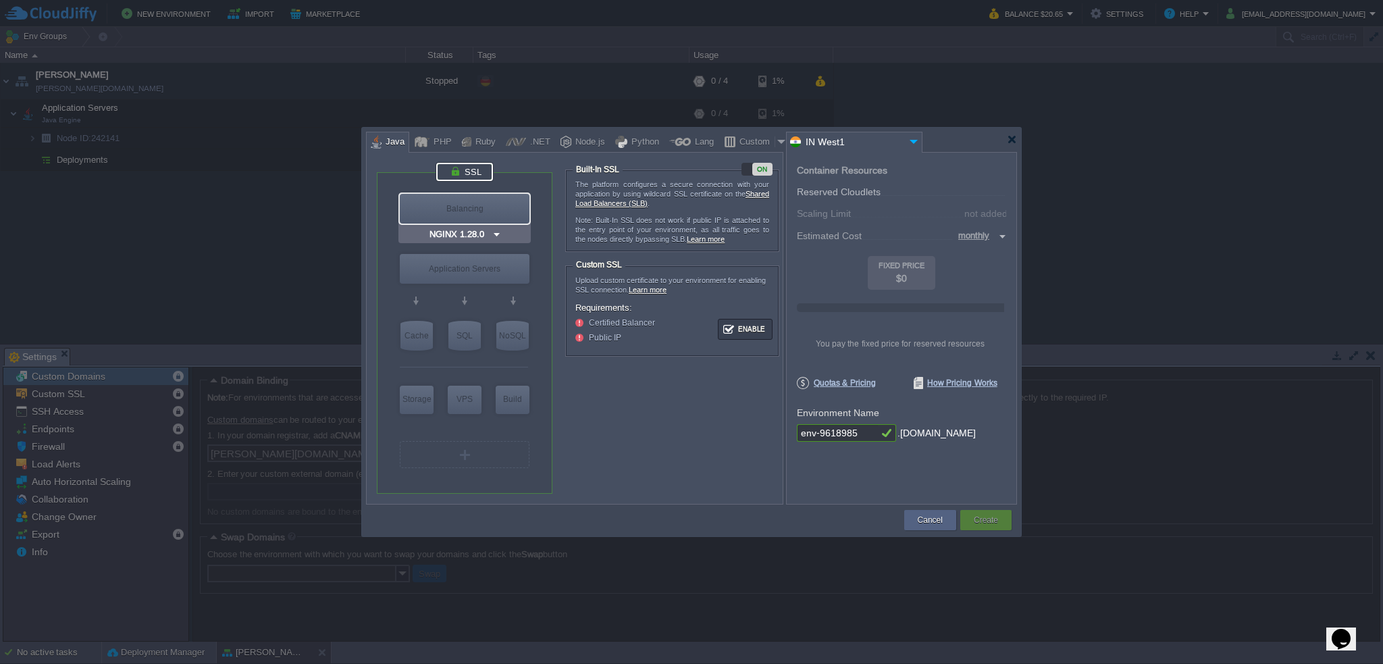
type input "Java Engine"
click at [491, 267] on div "Application Servers" at bounding box center [465, 269] width 130 height 30
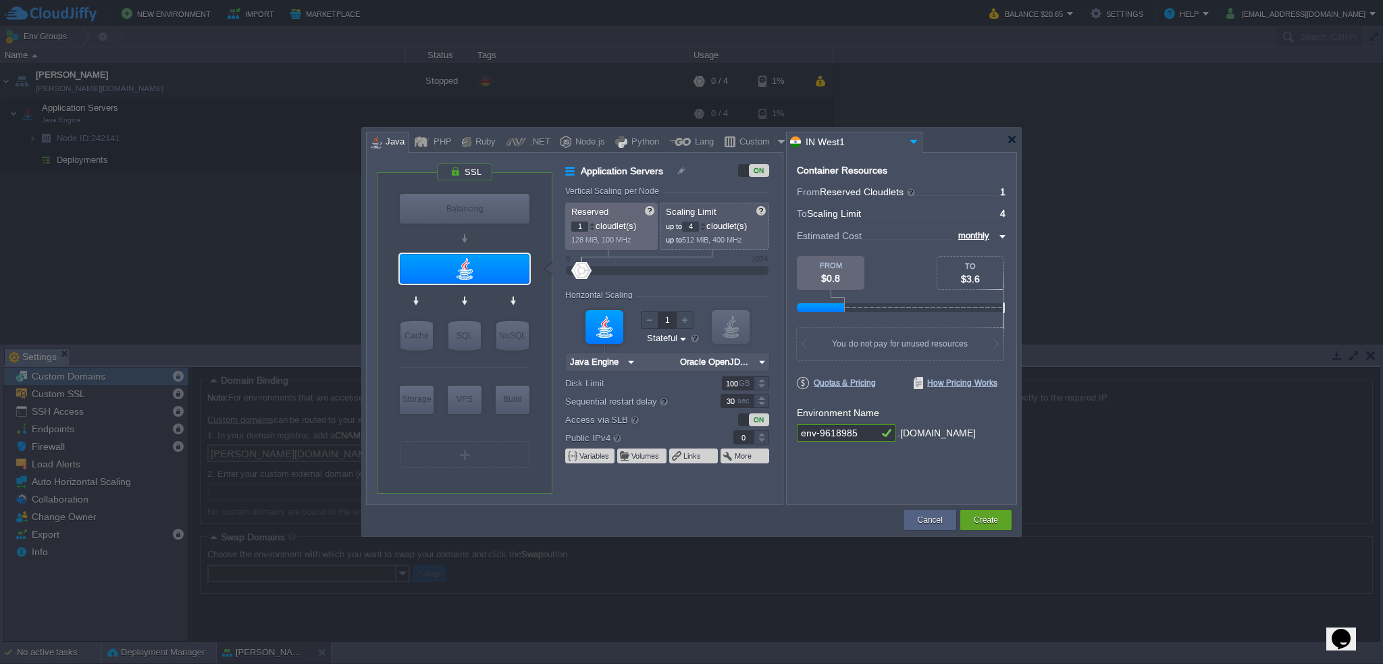
click at [762, 364] on img at bounding box center [762, 362] width 14 height 18
click at [836, 408] on div "21.0.2" at bounding box center [840, 412] width 47 height 16
type input "Oracle OpenJDK..."
click at [526, 364] on img at bounding box center [524, 363] width 10 height 14
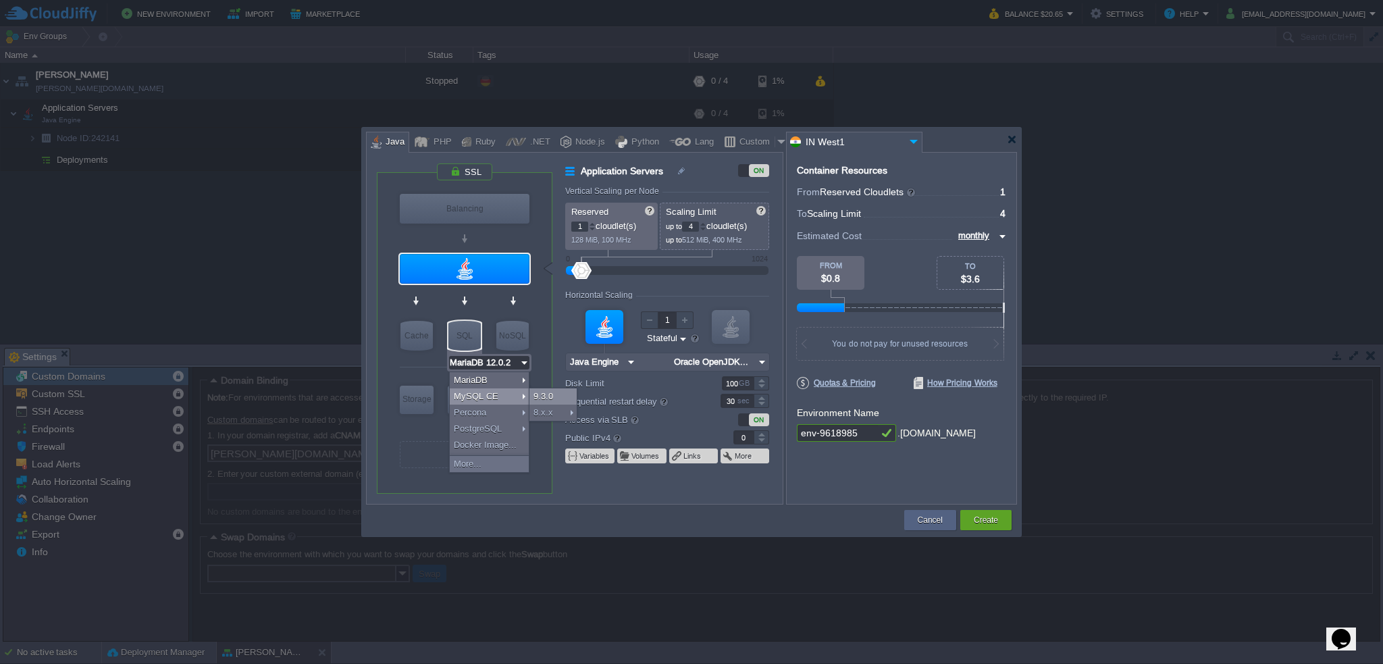
click at [542, 392] on div "9.3.0" at bounding box center [553, 396] width 47 height 16
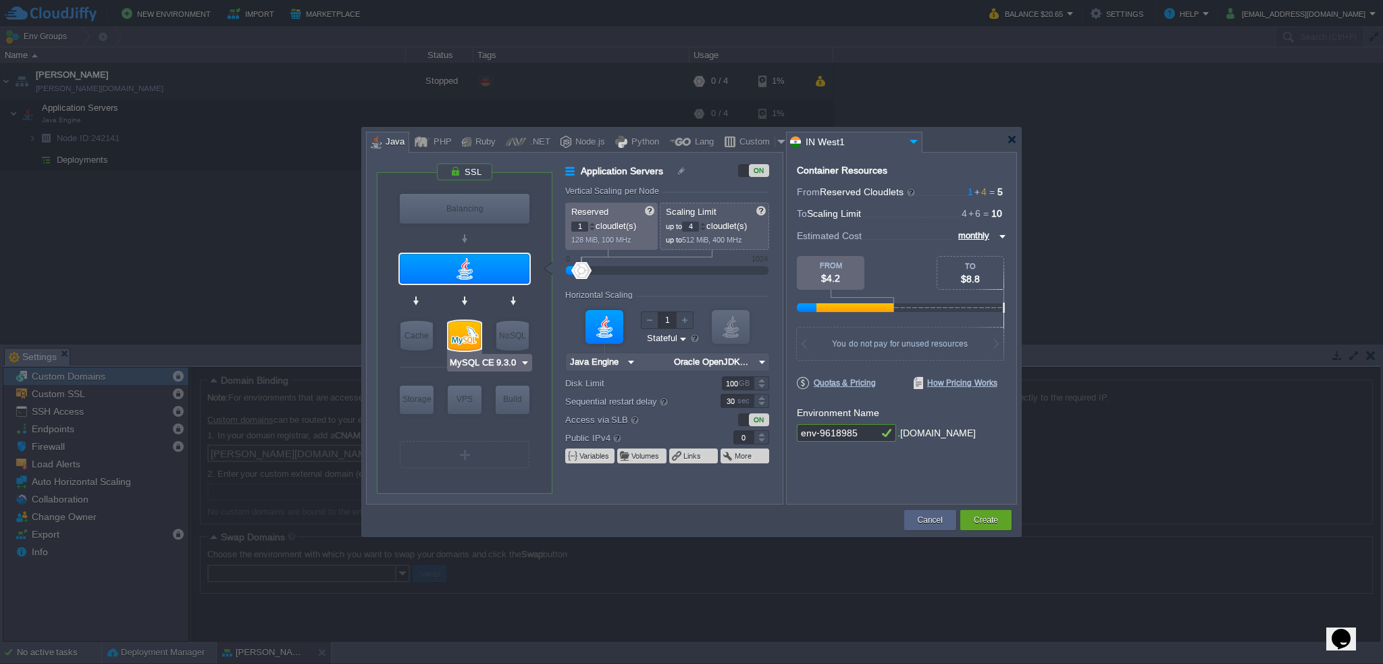
click at [522, 361] on img at bounding box center [525, 363] width 10 height 14
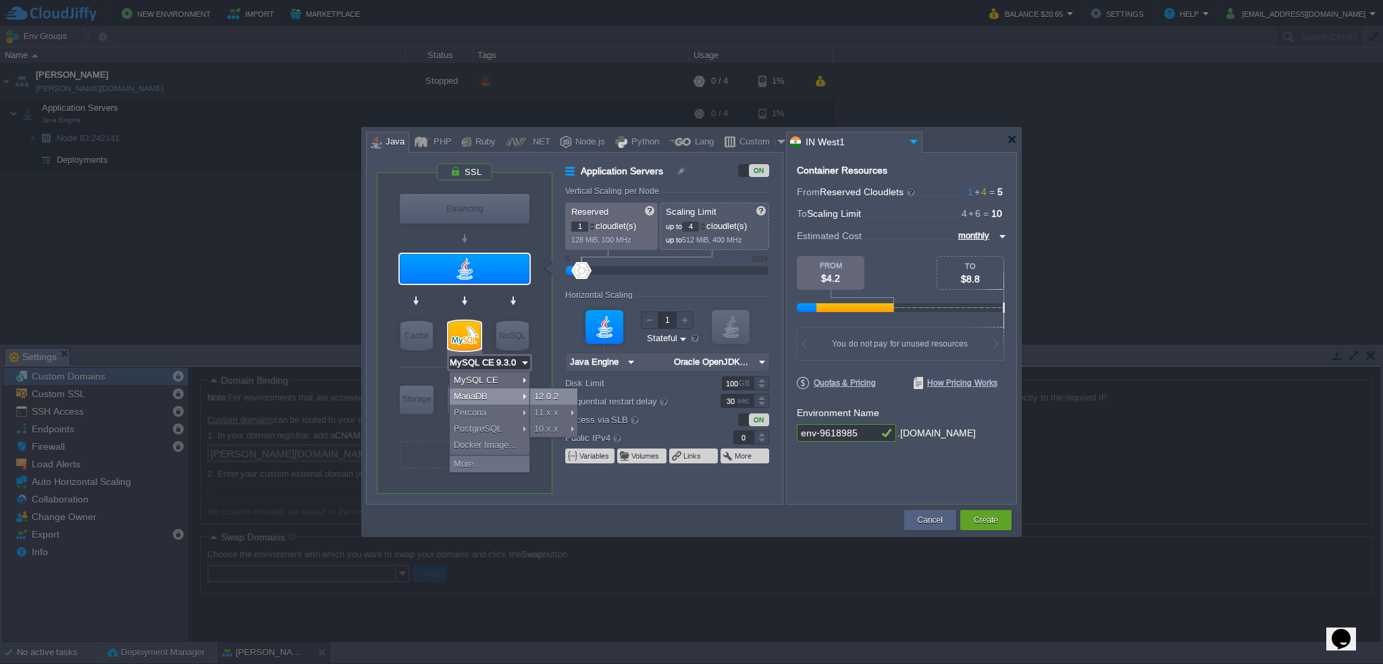
click at [545, 393] on div "12.0.2" at bounding box center [553, 396] width 47 height 16
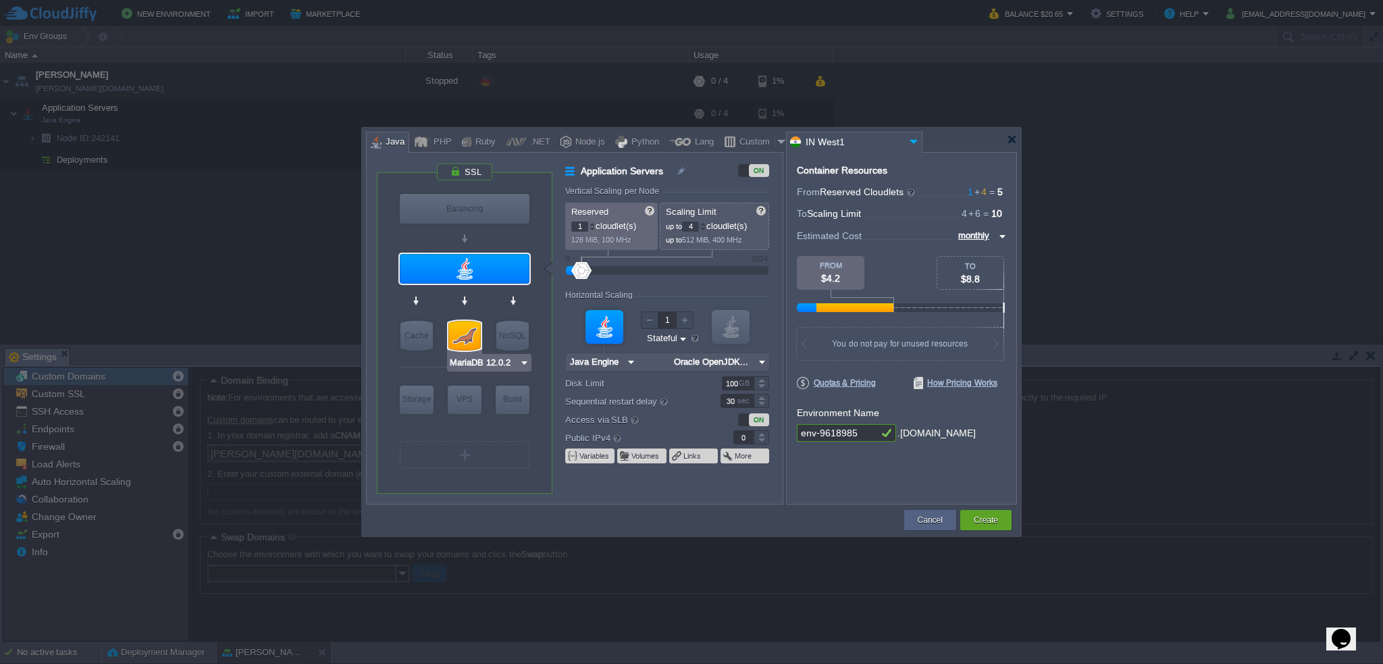
click at [491, 362] on input "MariaDB 12.0.2" at bounding box center [484, 363] width 70 height 14
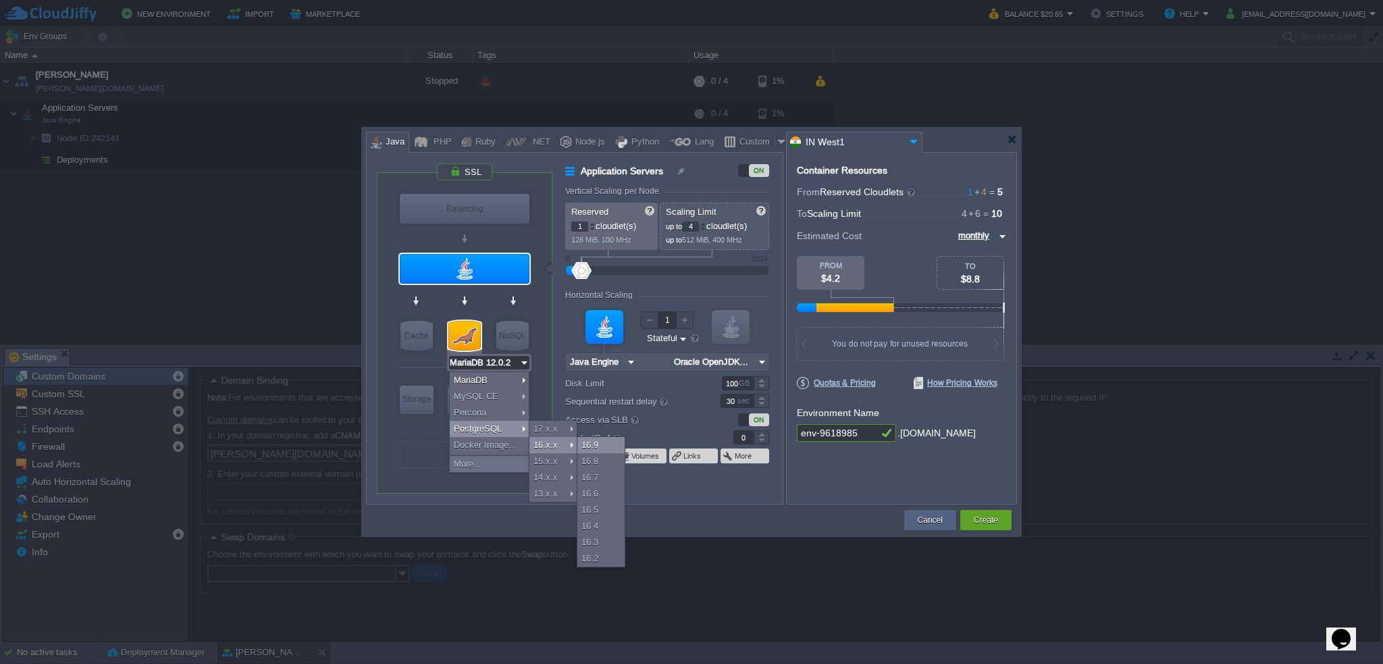
click at [597, 438] on div "16.9" at bounding box center [601, 445] width 47 height 16
type input "PostgreSQL 16.9"
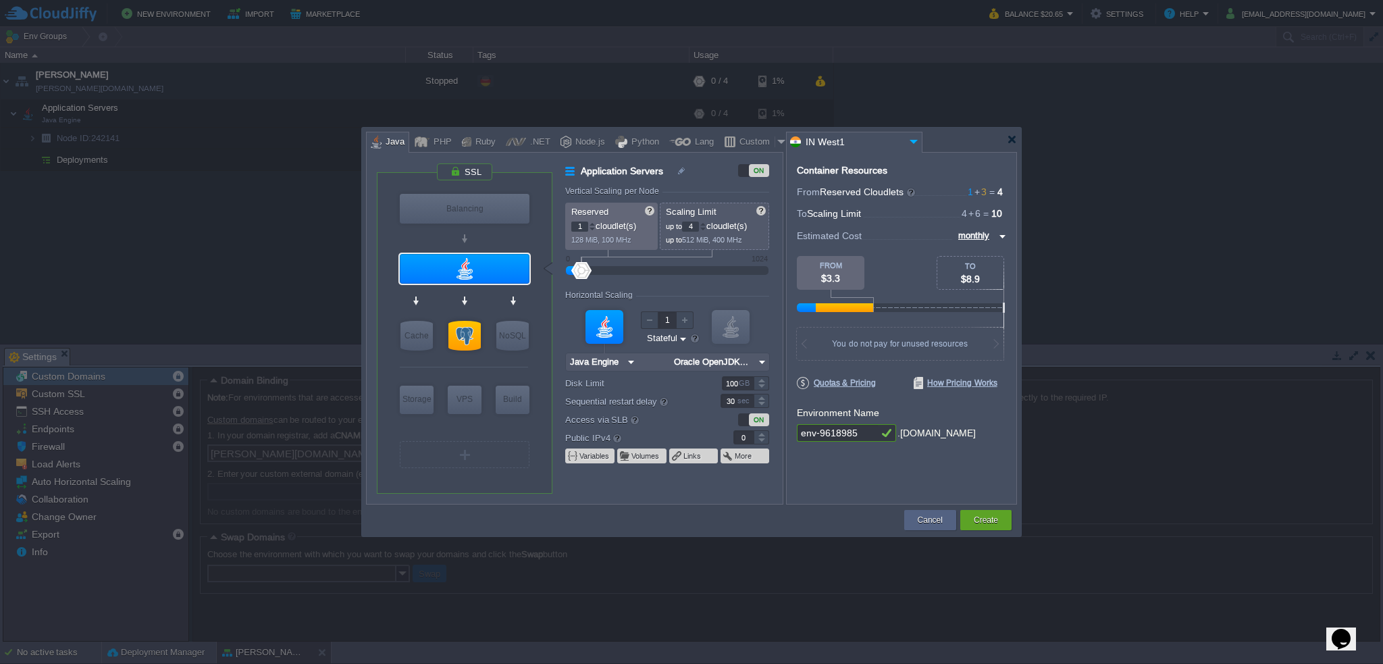
click at [827, 491] on div "Container Resources From Reserved Cloudlets 1 + 3 ... = 4 not added To Scaling …" at bounding box center [901, 328] width 231 height 353
click at [759, 366] on img at bounding box center [762, 362] width 14 height 18
click at [802, 410] on div "21.x.x" at bounding box center [792, 412] width 47 height 16
click at [761, 363] on img at bounding box center [762, 362] width 14 height 18
click at [839, 408] on div "21.0.2" at bounding box center [840, 412] width 47 height 16
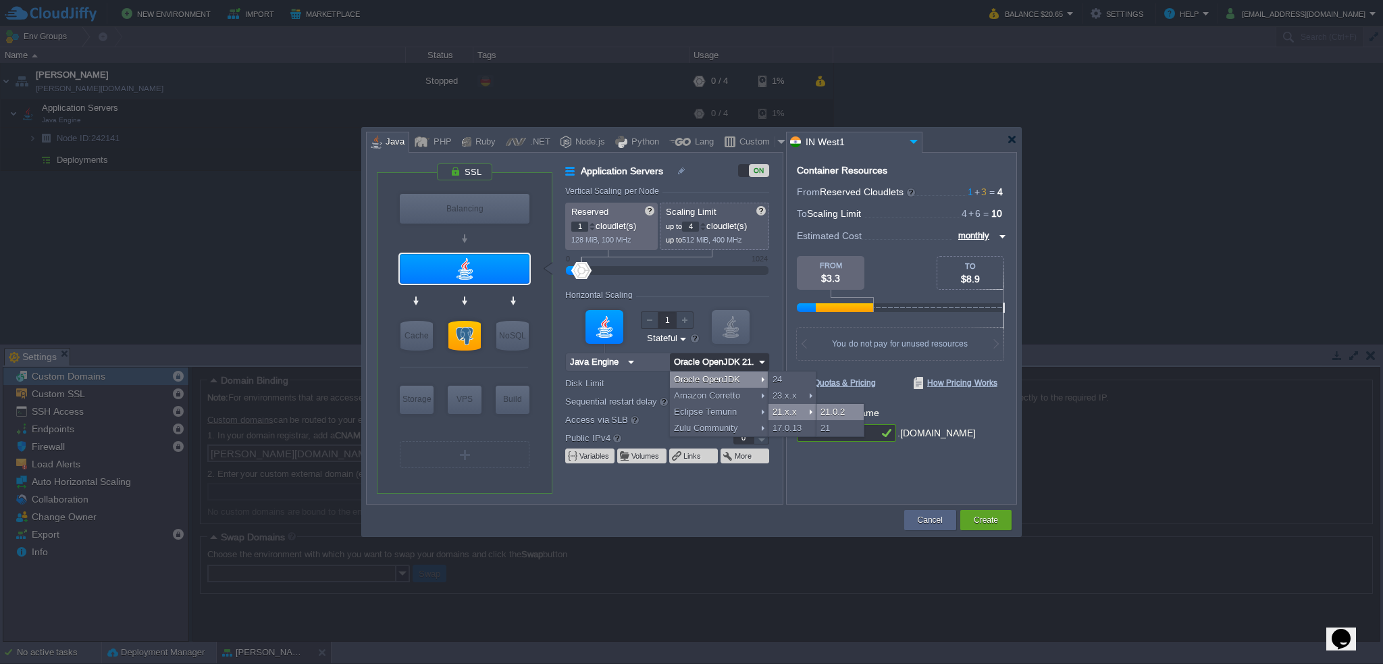
type input "Oracle OpenJDK..."
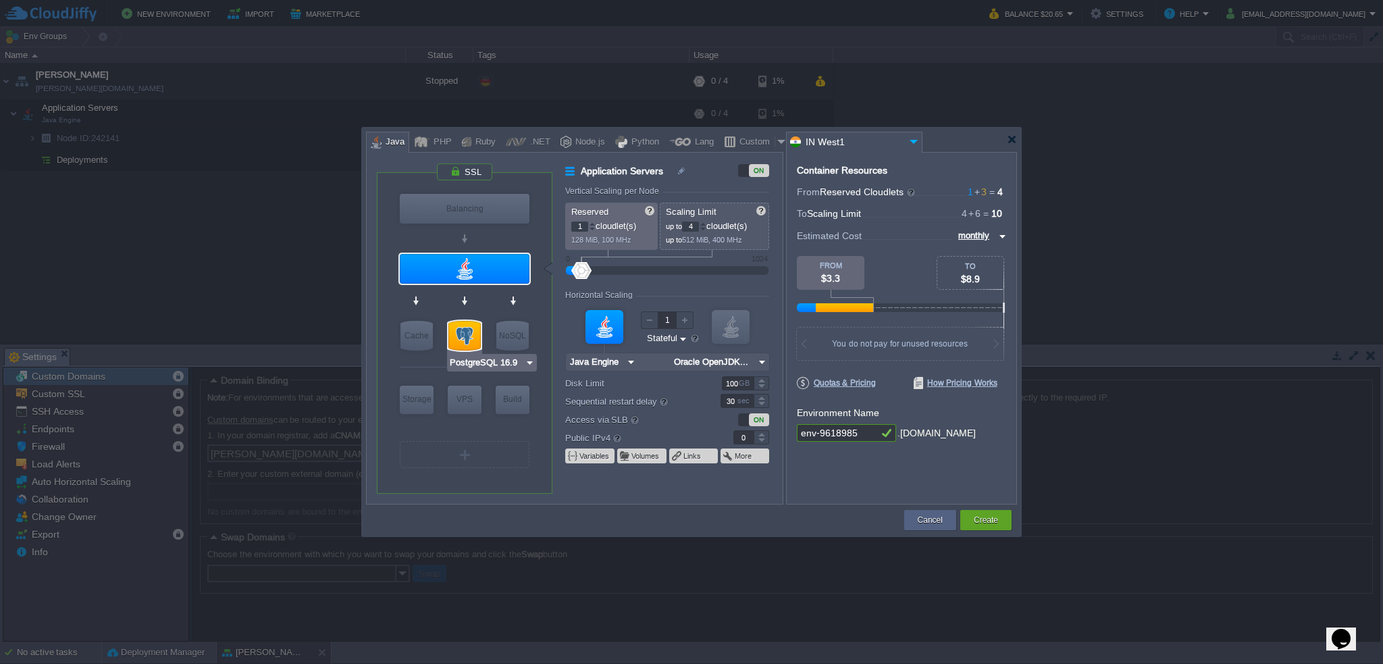
click at [461, 332] on div at bounding box center [465, 336] width 32 height 30
type input "SQL Databases"
type input "3"
type input "6"
type input "PostgreSQL 16.9"
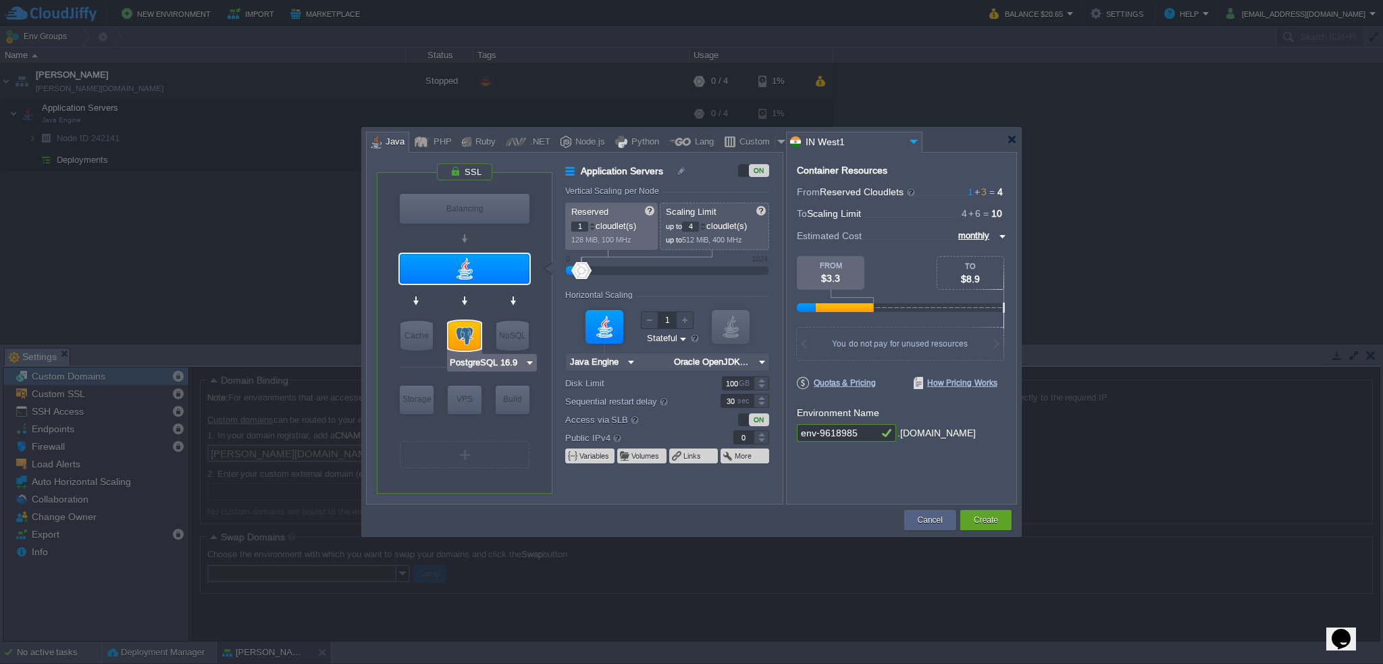
type input "16.9-almalinux-9"
type input "Stateless"
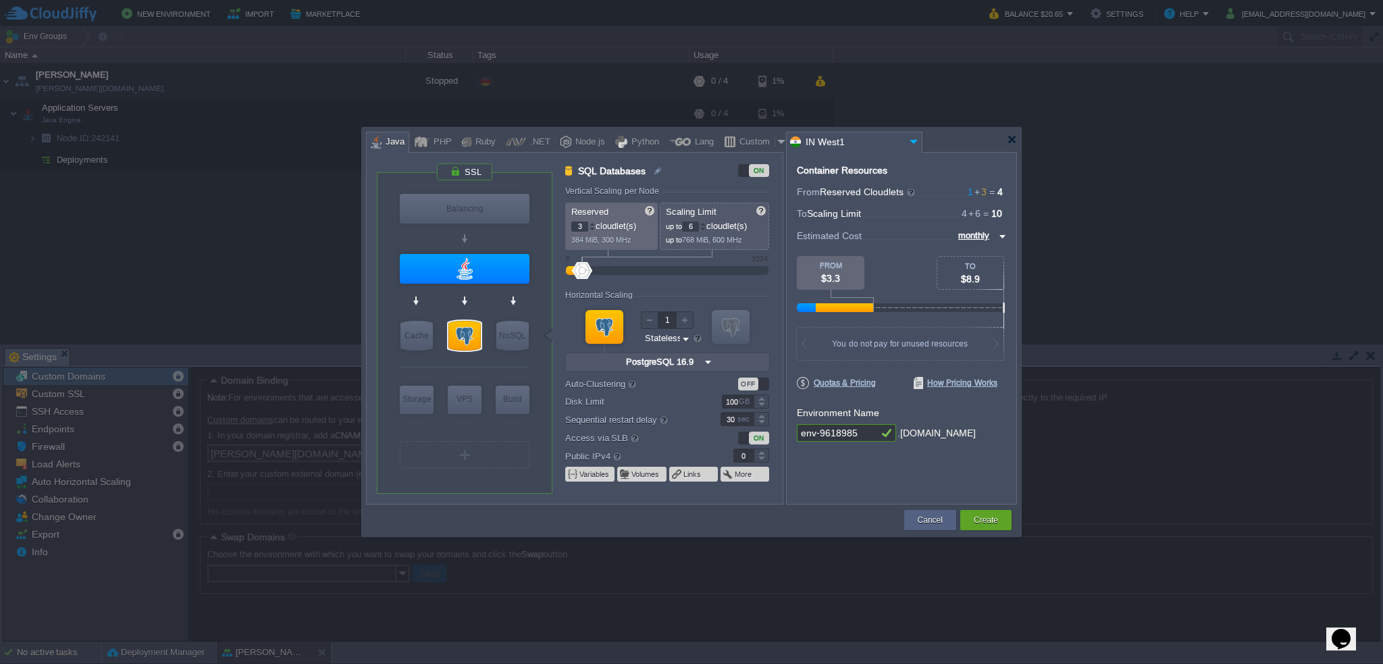
click at [709, 364] on img at bounding box center [708, 362] width 14 height 18
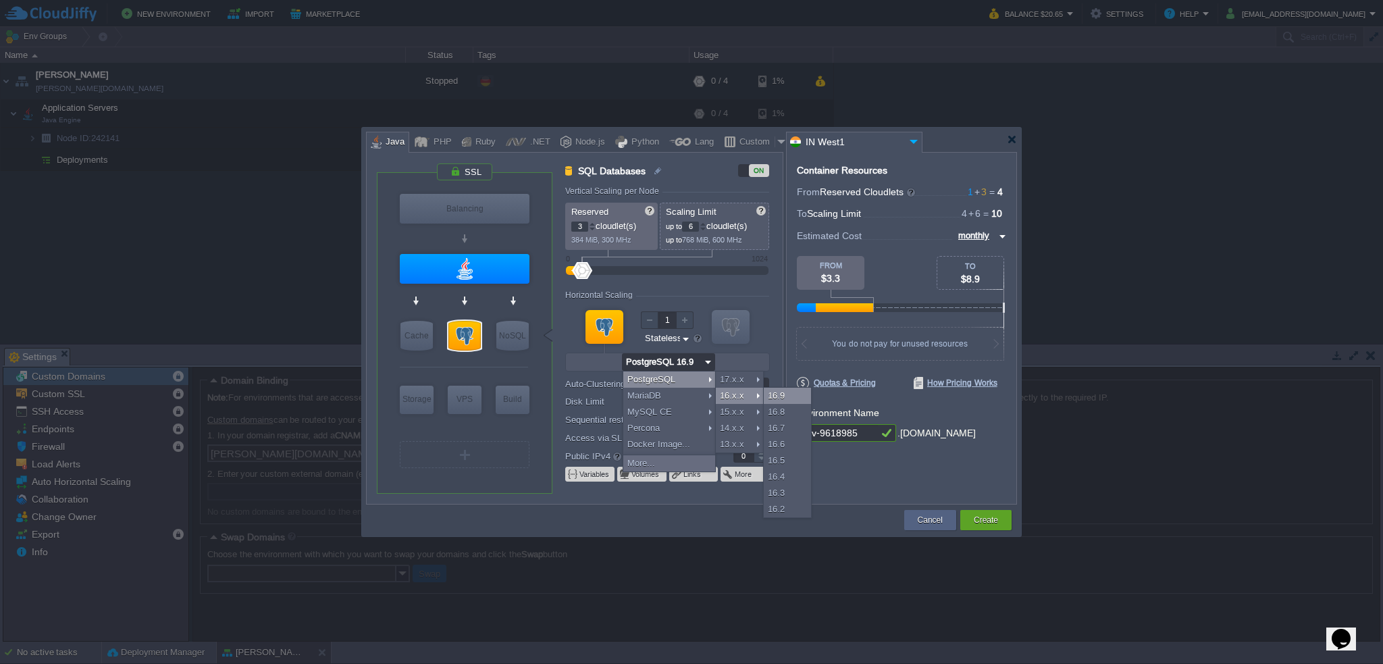
click at [793, 396] on div "16.9" at bounding box center [787, 396] width 47 height 16
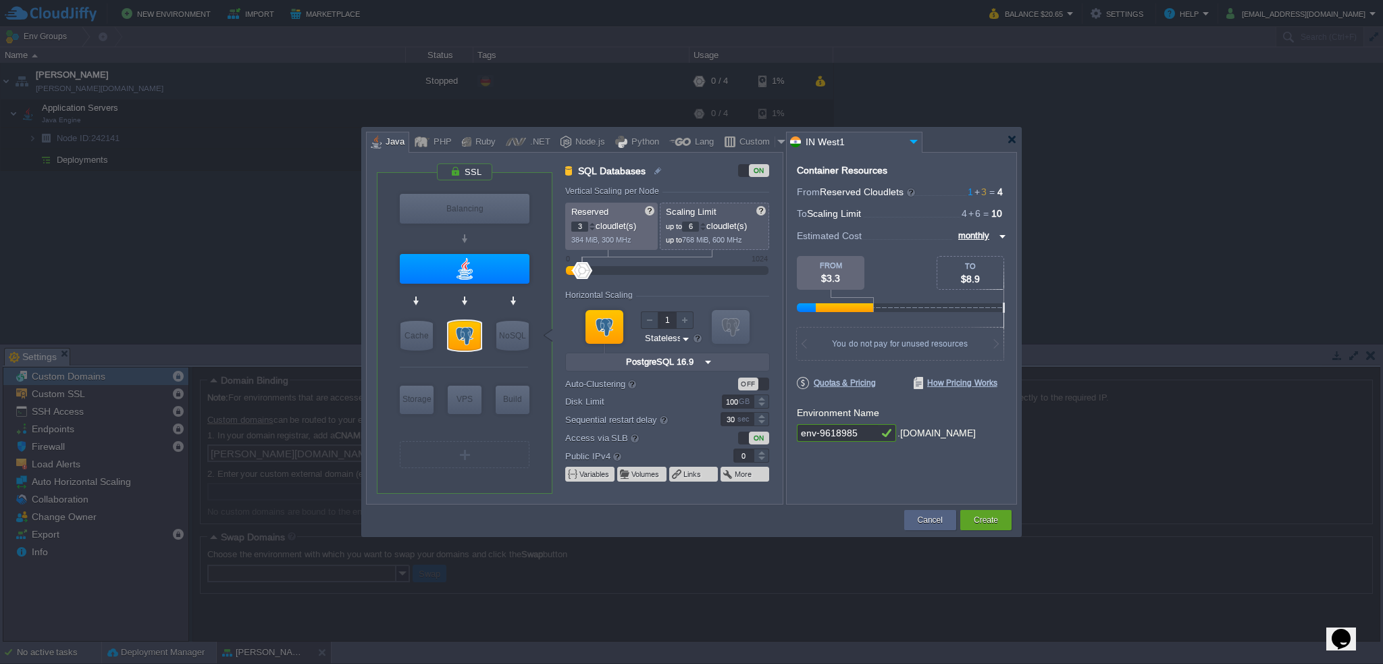
drag, startPoint x: 862, startPoint y: 434, endPoint x: 730, endPoint y: 437, distance: 131.7
click at [730, 437] on div "VM Balancing VM Application Servers VM Cache VM SQL VM NoSQL VM Storage VM VPS …" at bounding box center [691, 328] width 651 height 353
click at [1010, 144] on div at bounding box center [1012, 139] width 10 height 10
